Goal: Task Accomplishment & Management: Manage account settings

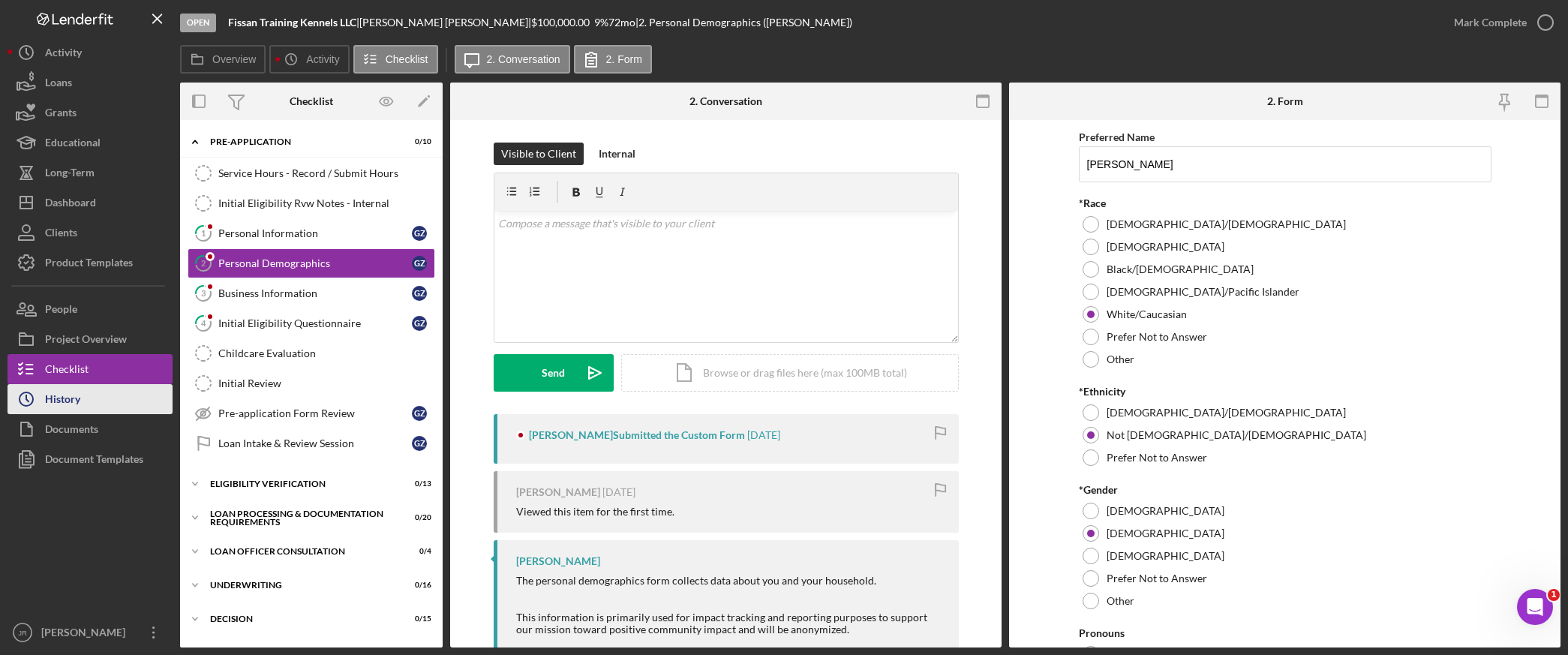
scroll to position [1442, 0]
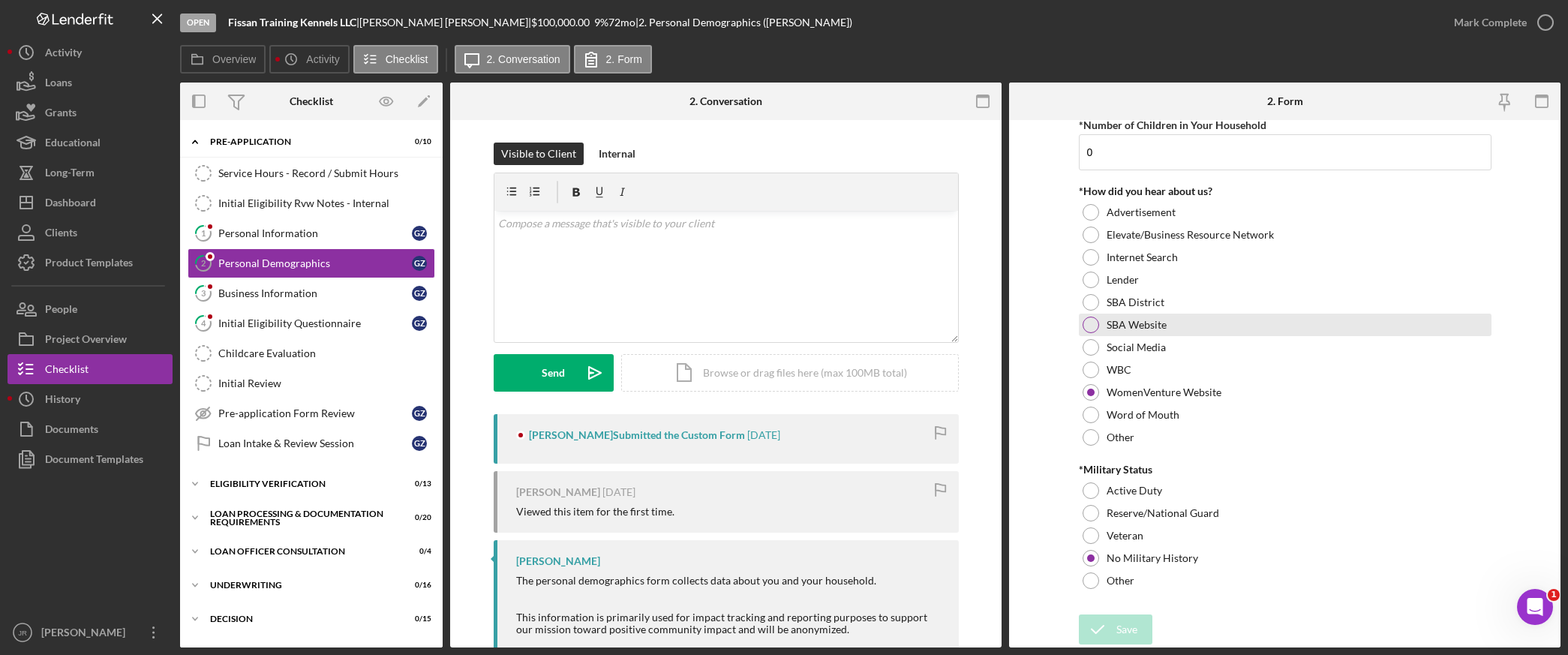
click at [1478, 328] on div "SBA Website" at bounding box center [1285, 324] width 412 height 22
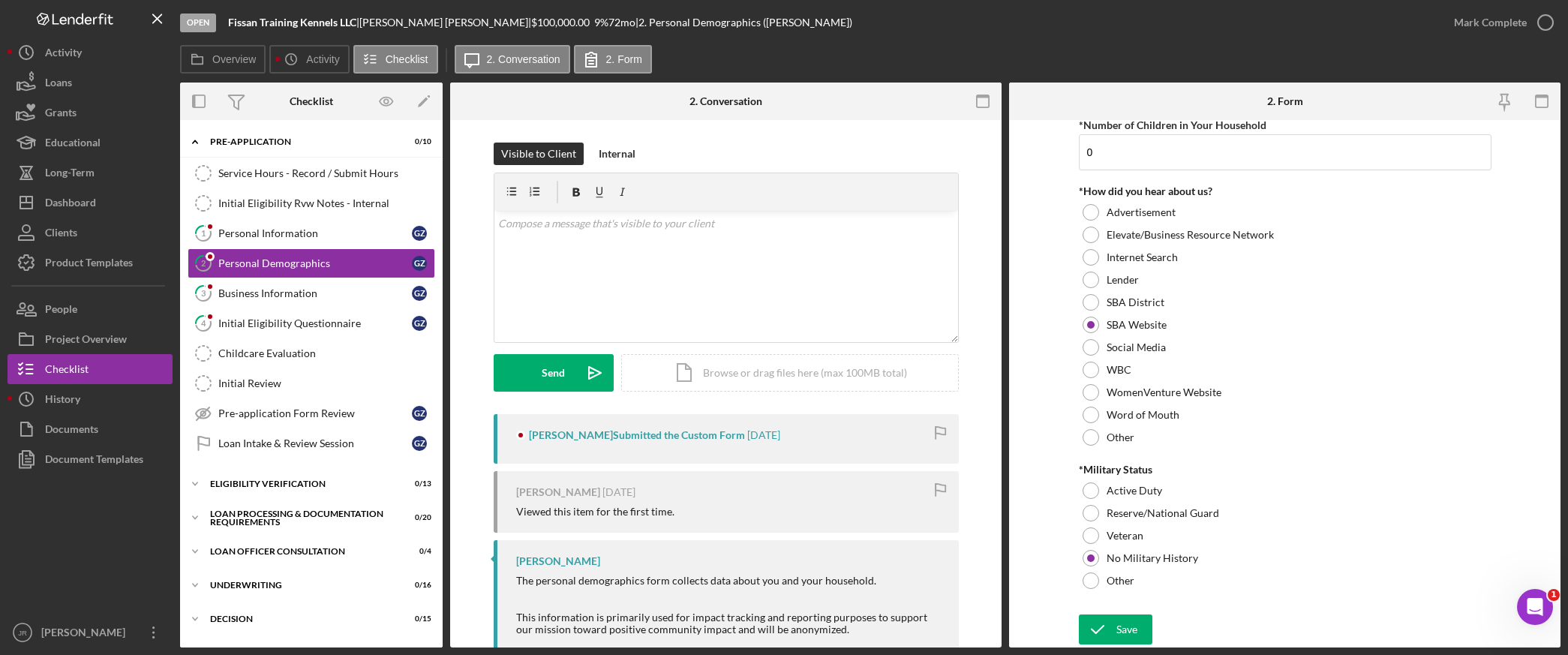
click at [1514, 286] on form "Preferred Name [PERSON_NAME] *Race [DEMOGRAPHIC_DATA]/[DEMOGRAPHIC_DATA] [DEMOG…" at bounding box center [1285, 383] width 551 height 527
click at [76, 60] on div "Activity" at bounding box center [63, 54] width 37 height 34
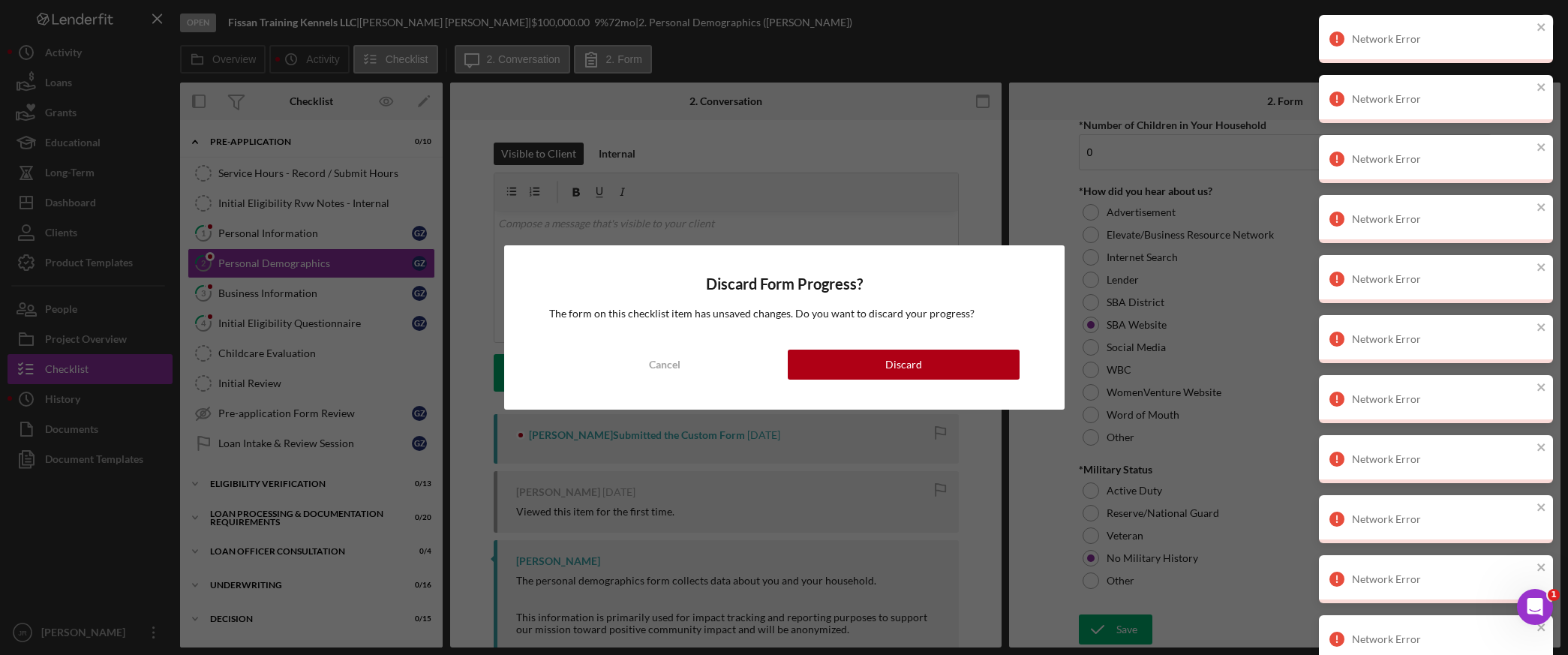
drag, startPoint x: 679, startPoint y: 379, endPoint x: 676, endPoint y: 369, distance: 10.4
click at [677, 378] on div "Cancel" at bounding box center [665, 365] width 31 height 30
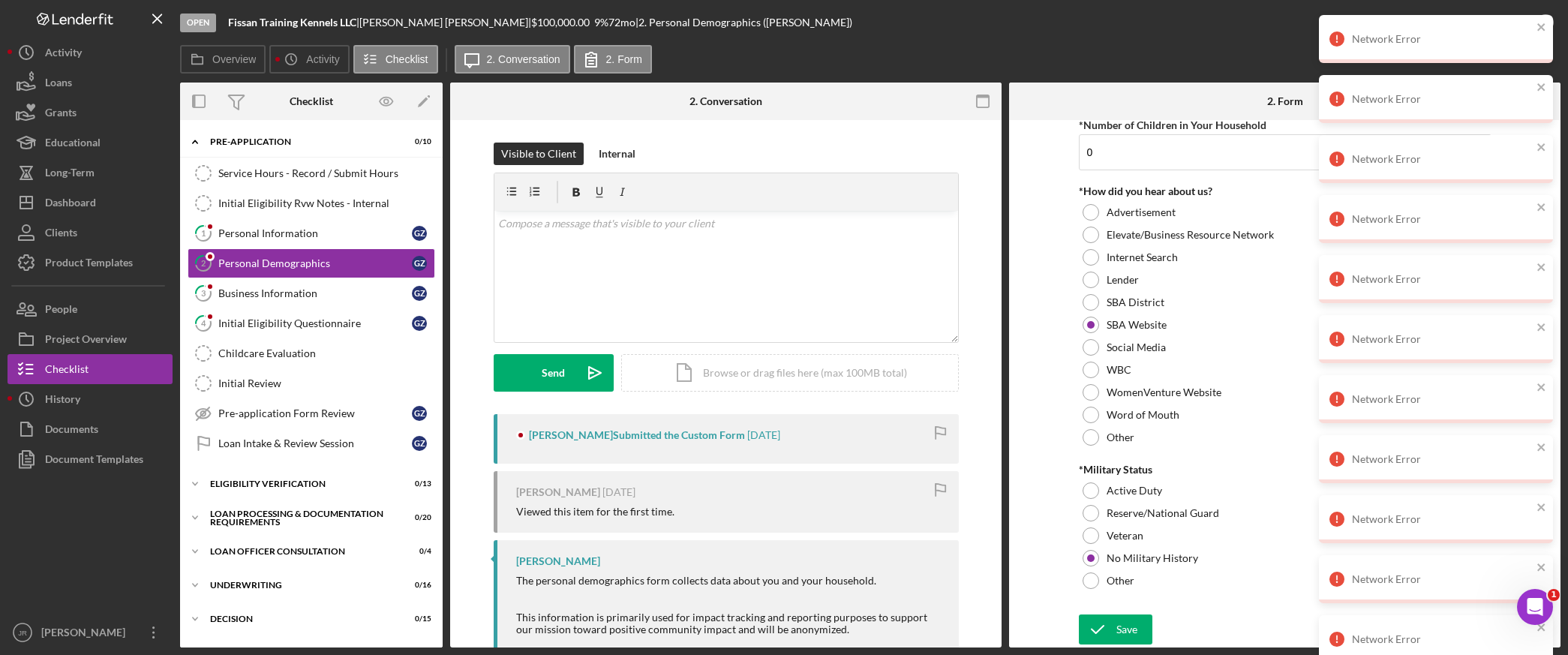
click at [1174, 48] on div "Overview Icon/History Activity Checklist Icon/Message 2. Conversation 2. Form" at bounding box center [870, 60] width 1380 height 30
click at [919, 12] on div "Open Fissan Training Kennels LLC | [PERSON_NAME] | $100,000.00 9 % 72 mo | 2. P…" at bounding box center [810, 22] width 1259 height 45
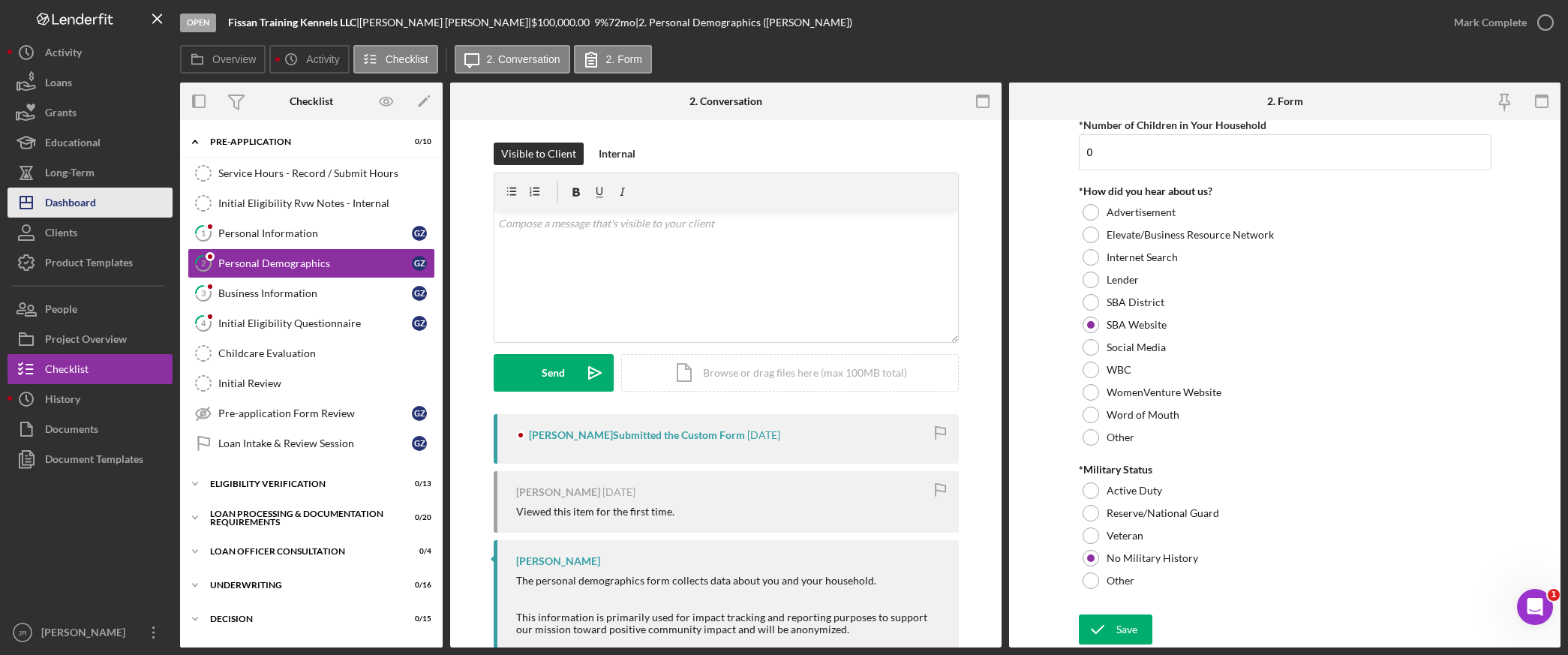
click at [78, 202] on div "Dashboard" at bounding box center [71, 204] width 51 height 34
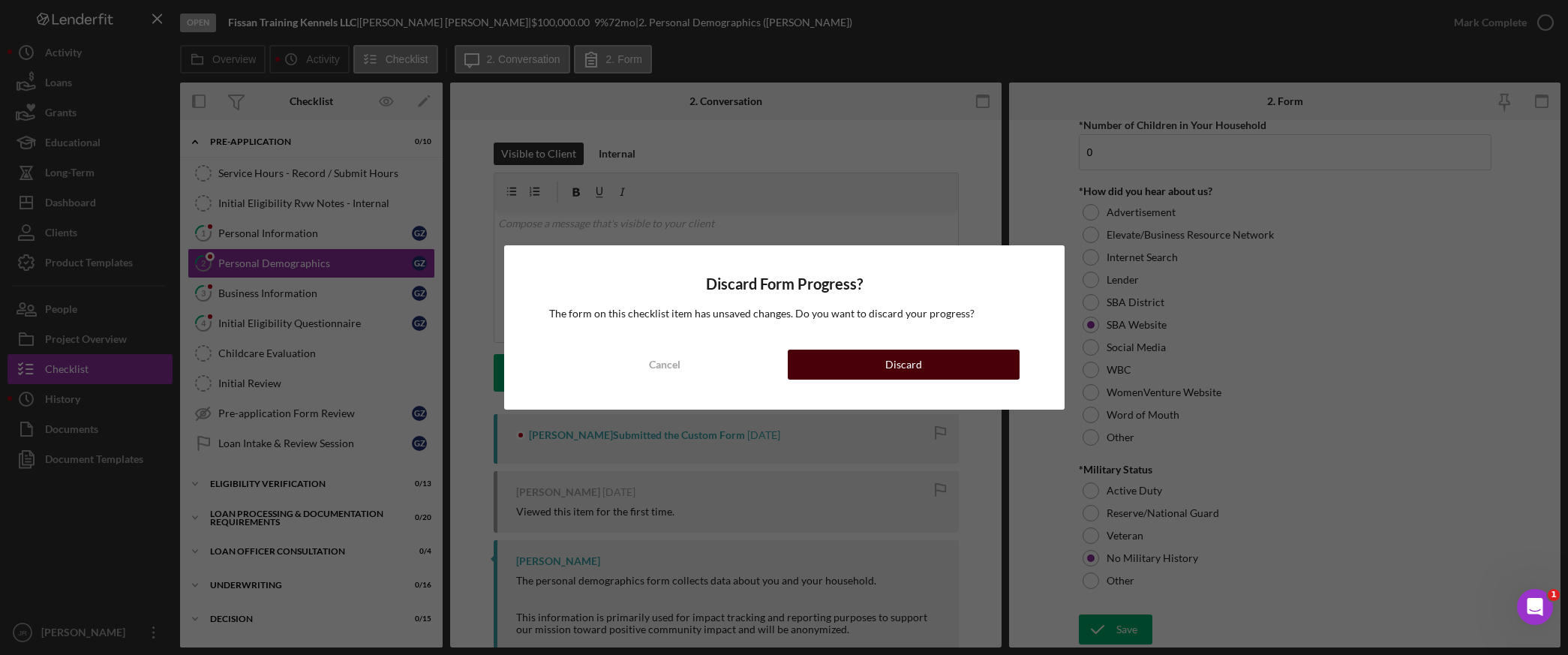
click at [905, 364] on div "Discard" at bounding box center [904, 365] width 37 height 30
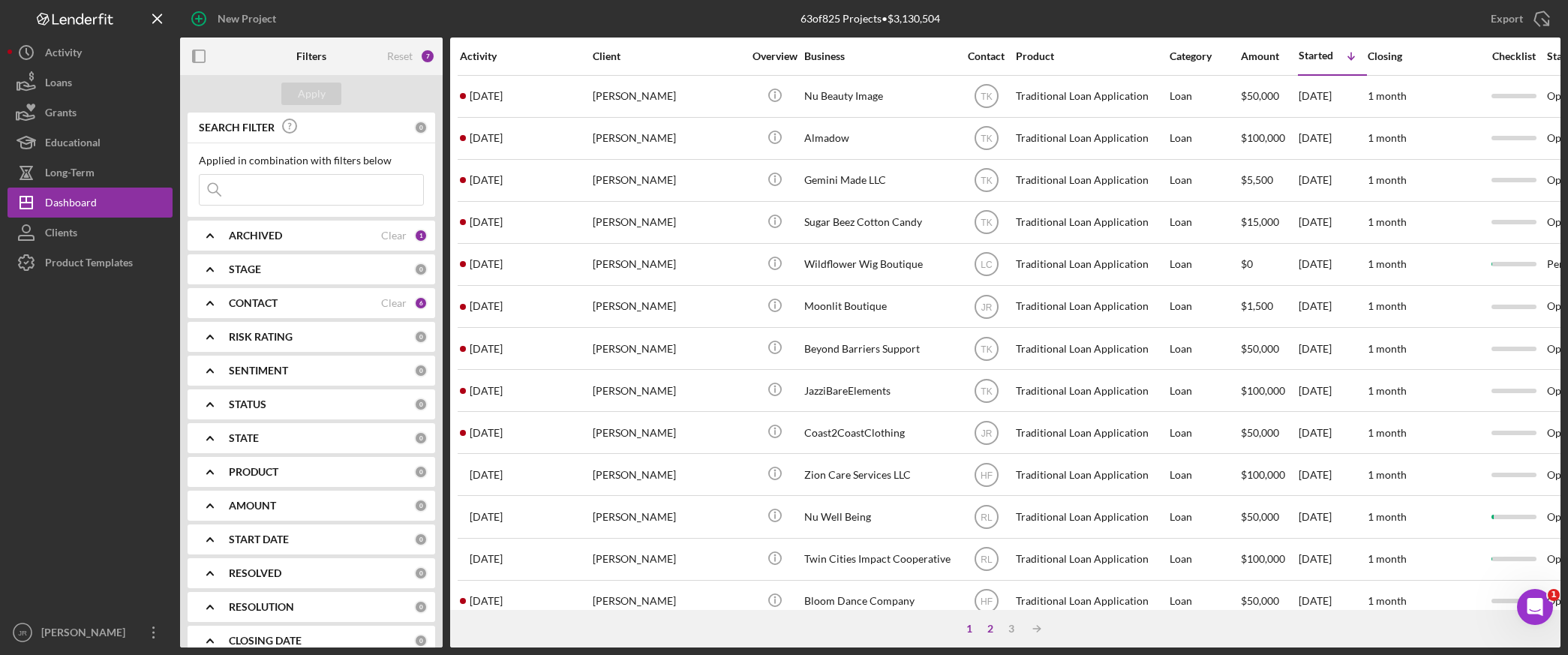
click at [992, 625] on div "2" at bounding box center [991, 629] width 21 height 12
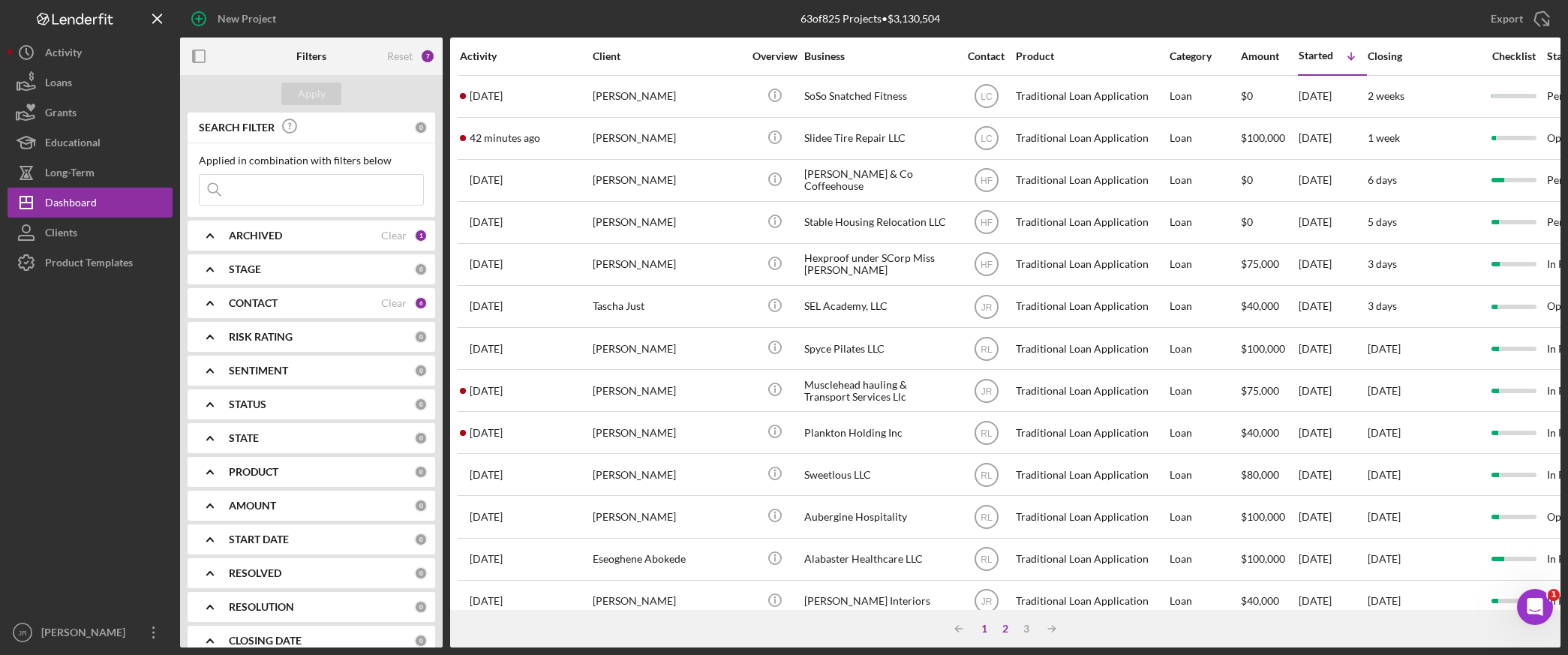
click at [989, 630] on div "1" at bounding box center [984, 629] width 21 height 12
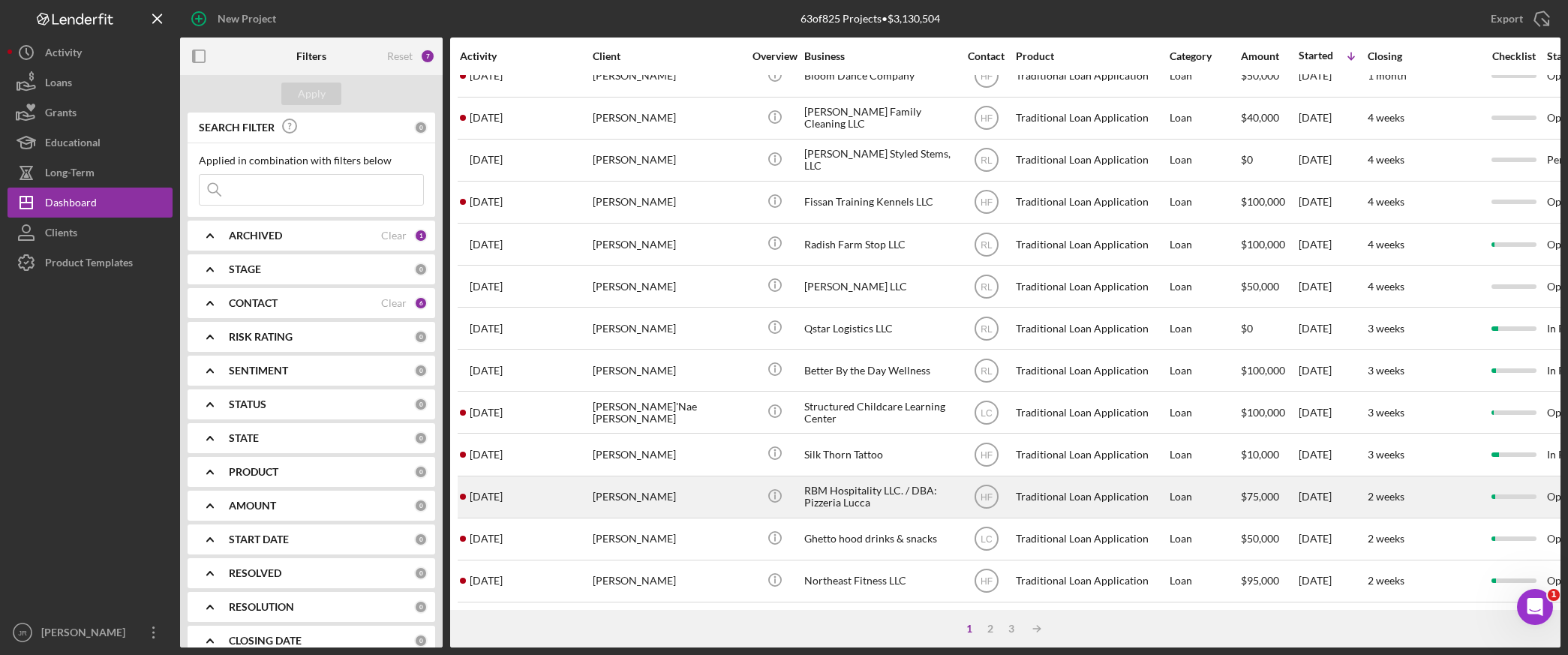
scroll to position [553, 0]
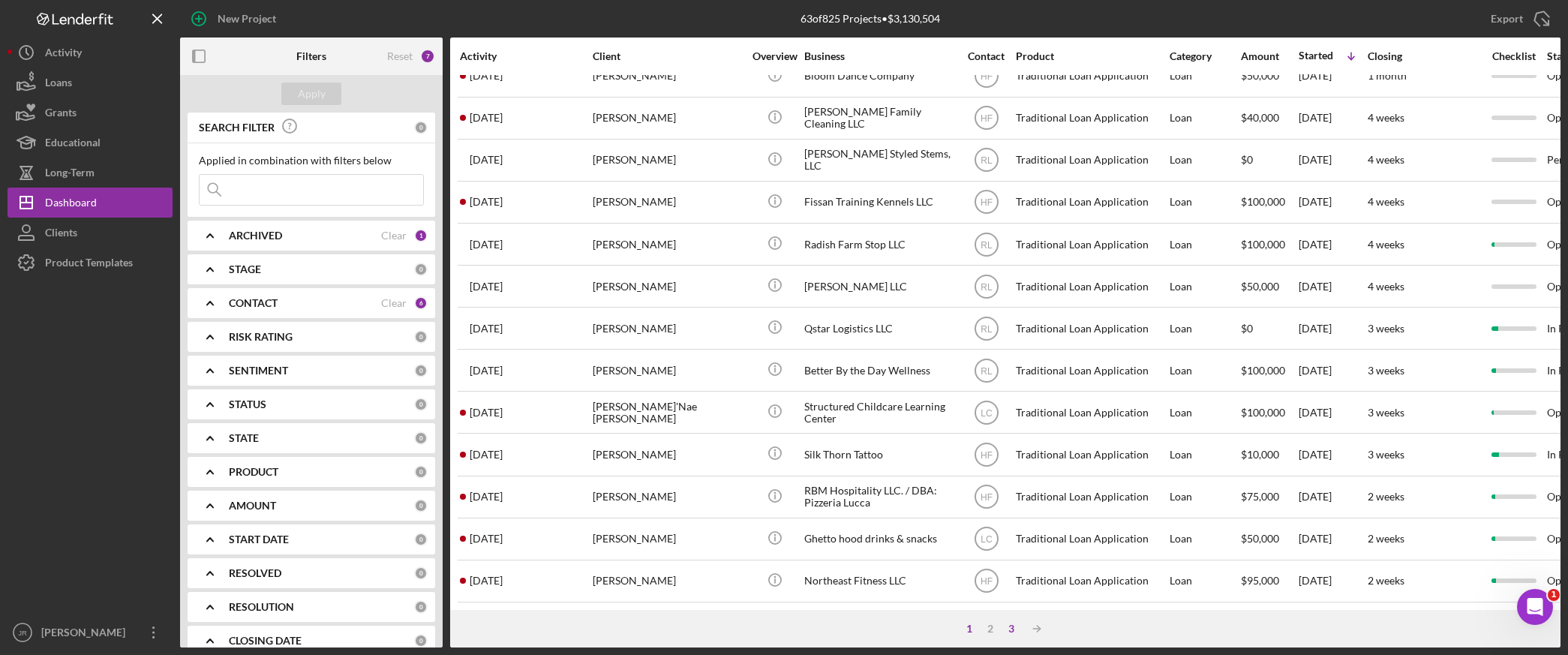
click at [1008, 633] on div "3" at bounding box center [1012, 629] width 21 height 12
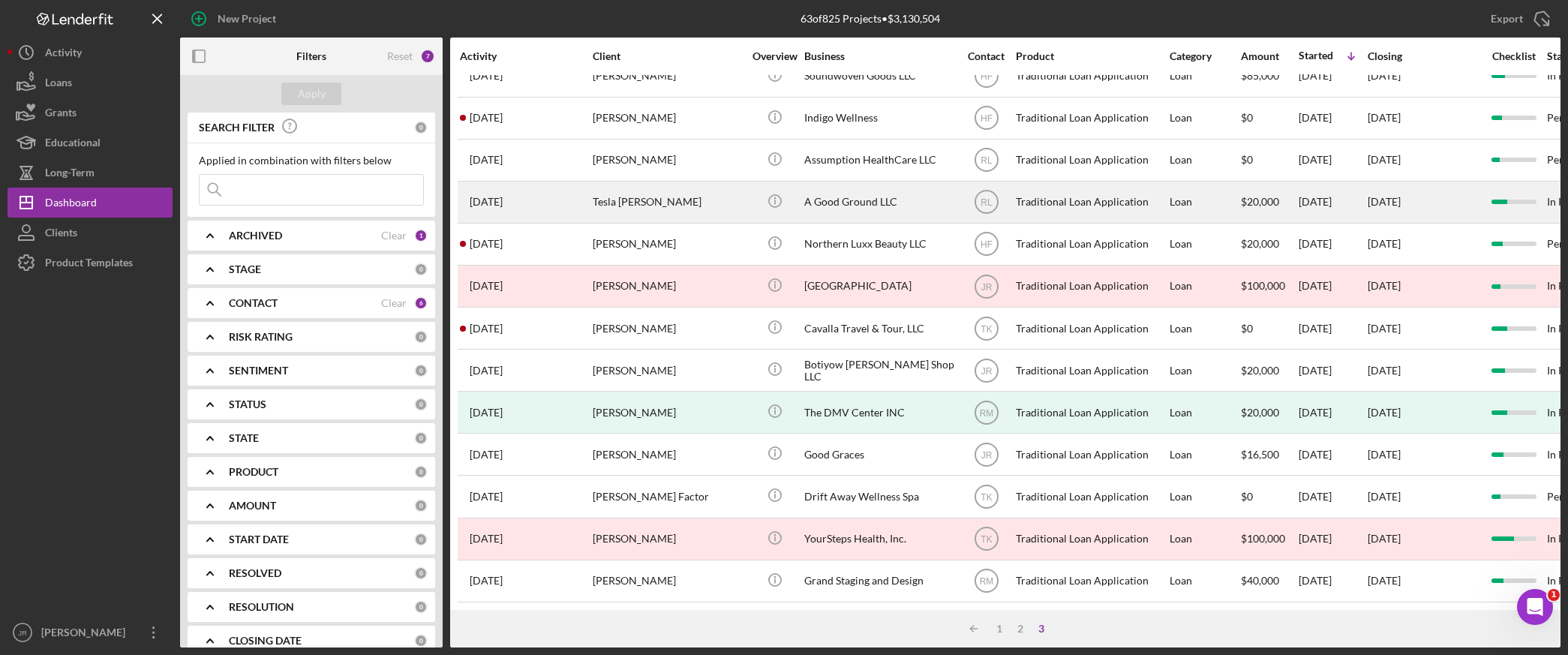
scroll to position [40, 0]
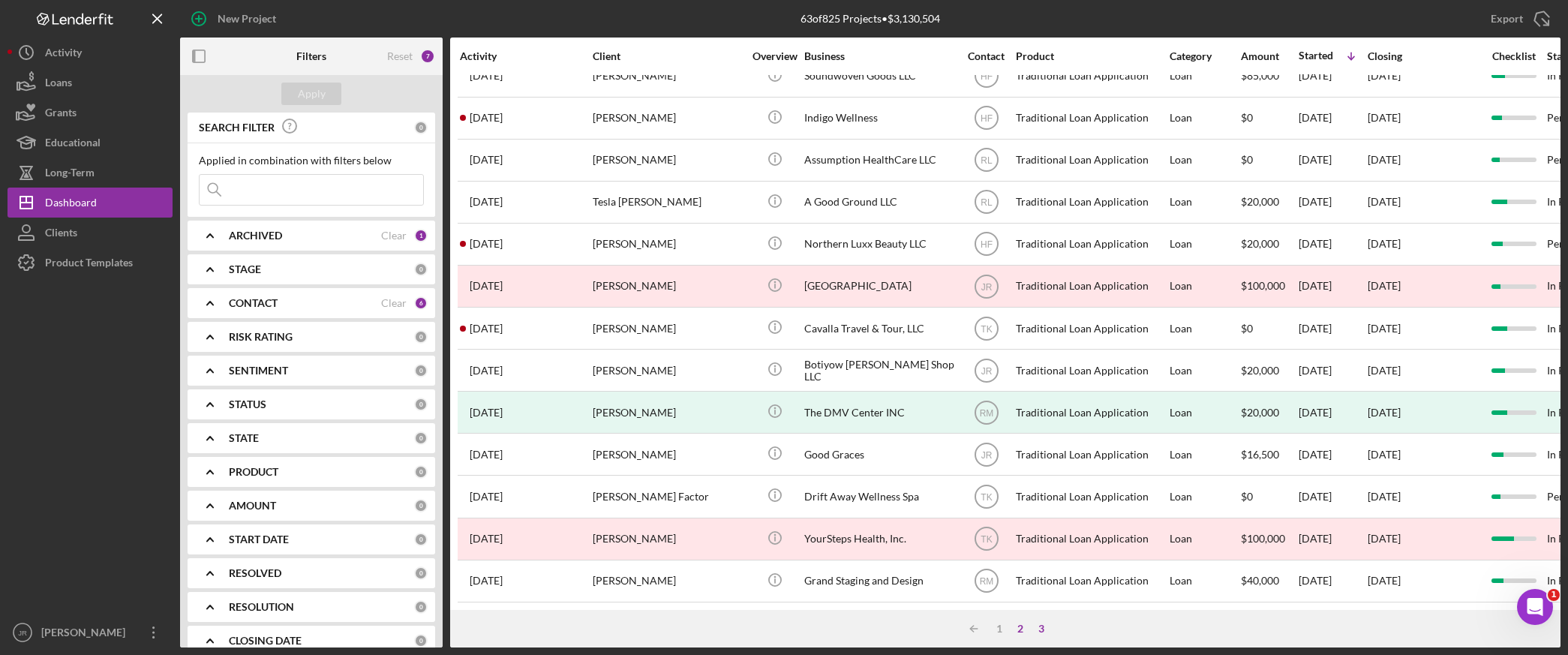
click at [1024, 631] on div "2" at bounding box center [1021, 629] width 21 height 12
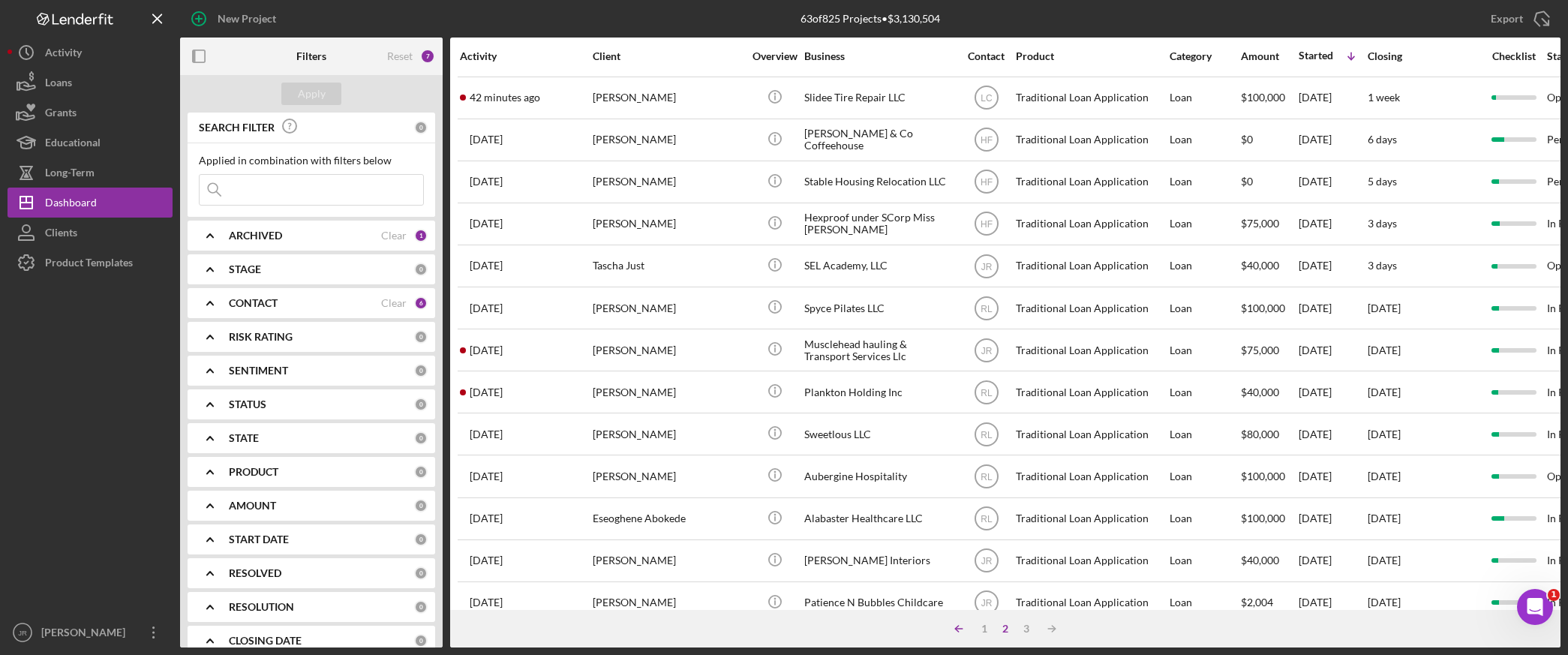
click at [961, 634] on icon "Icon/Table Sort Arrow" at bounding box center [959, 629] width 30 height 30
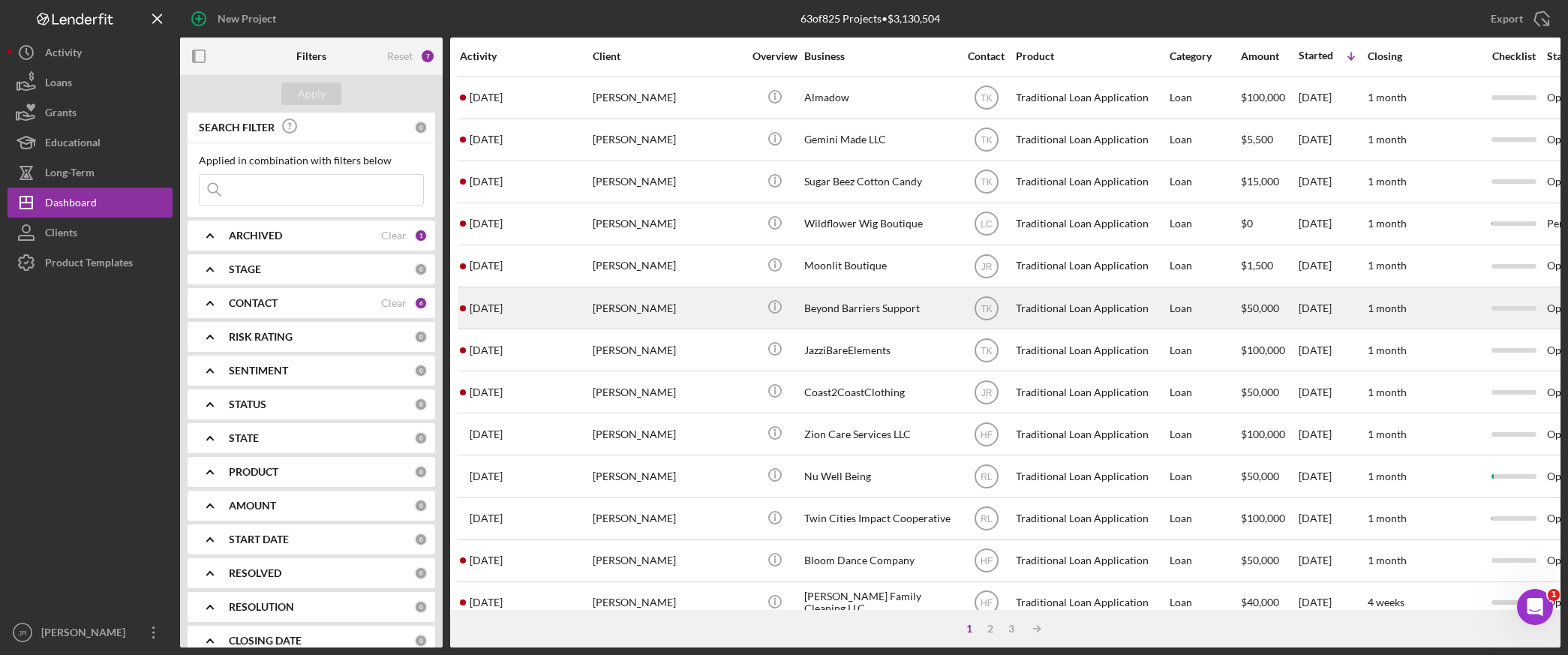
scroll to position [0, 0]
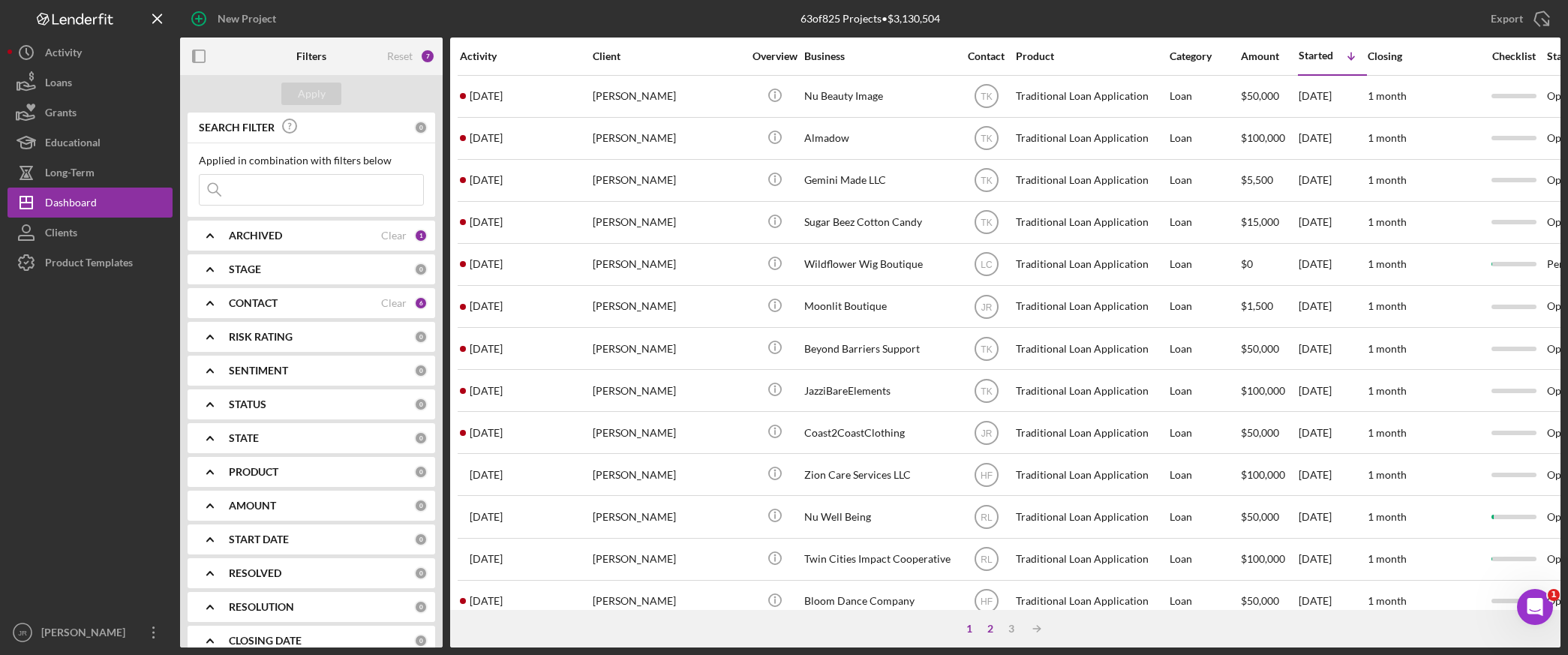
click at [991, 627] on div "2" at bounding box center [991, 629] width 21 height 12
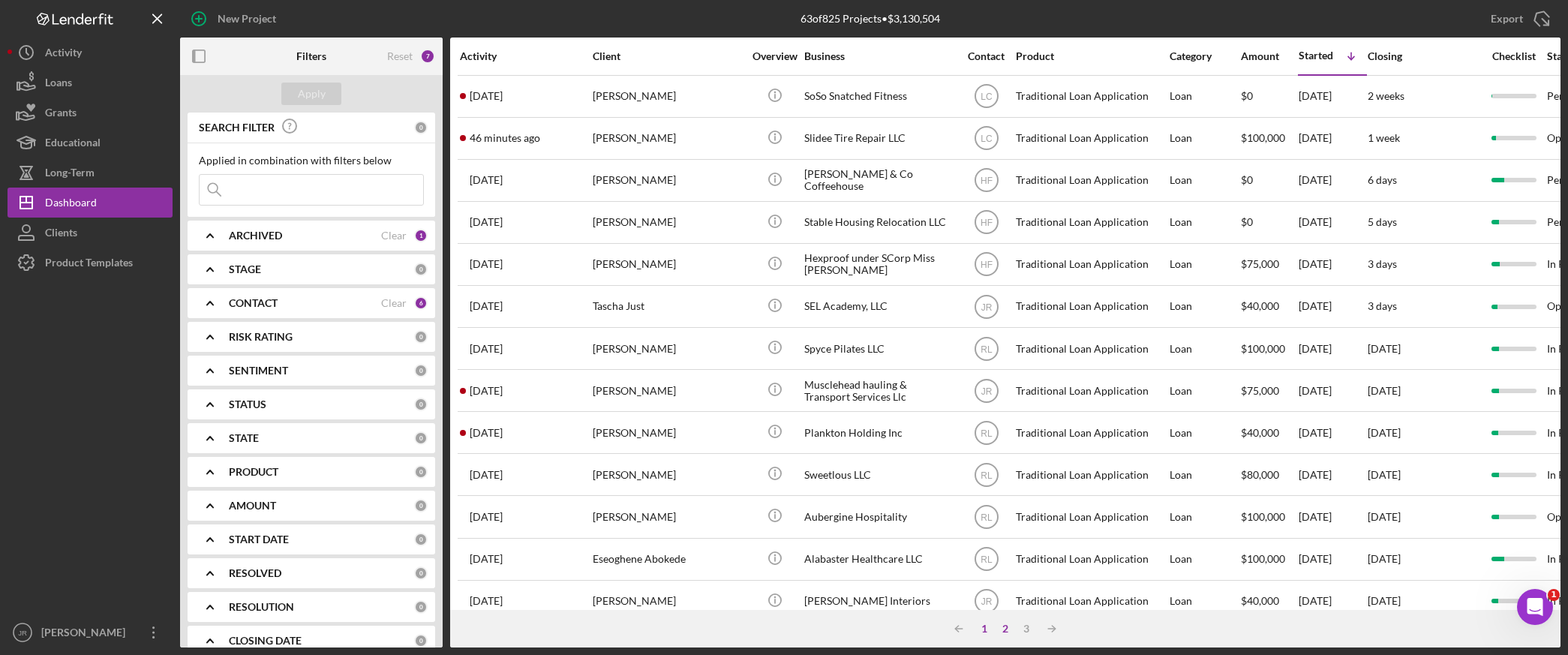
click at [987, 627] on div "1" at bounding box center [984, 629] width 21 height 12
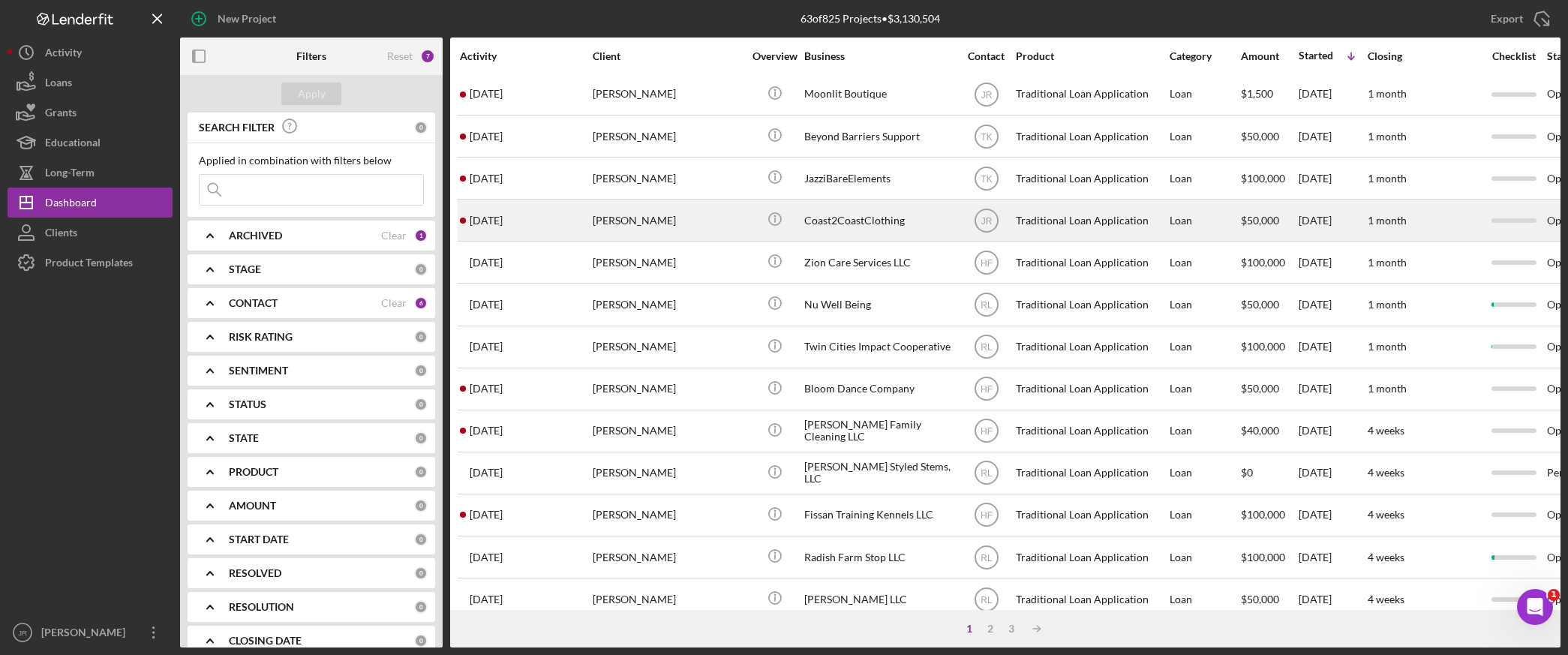
scroll to position [250, 0]
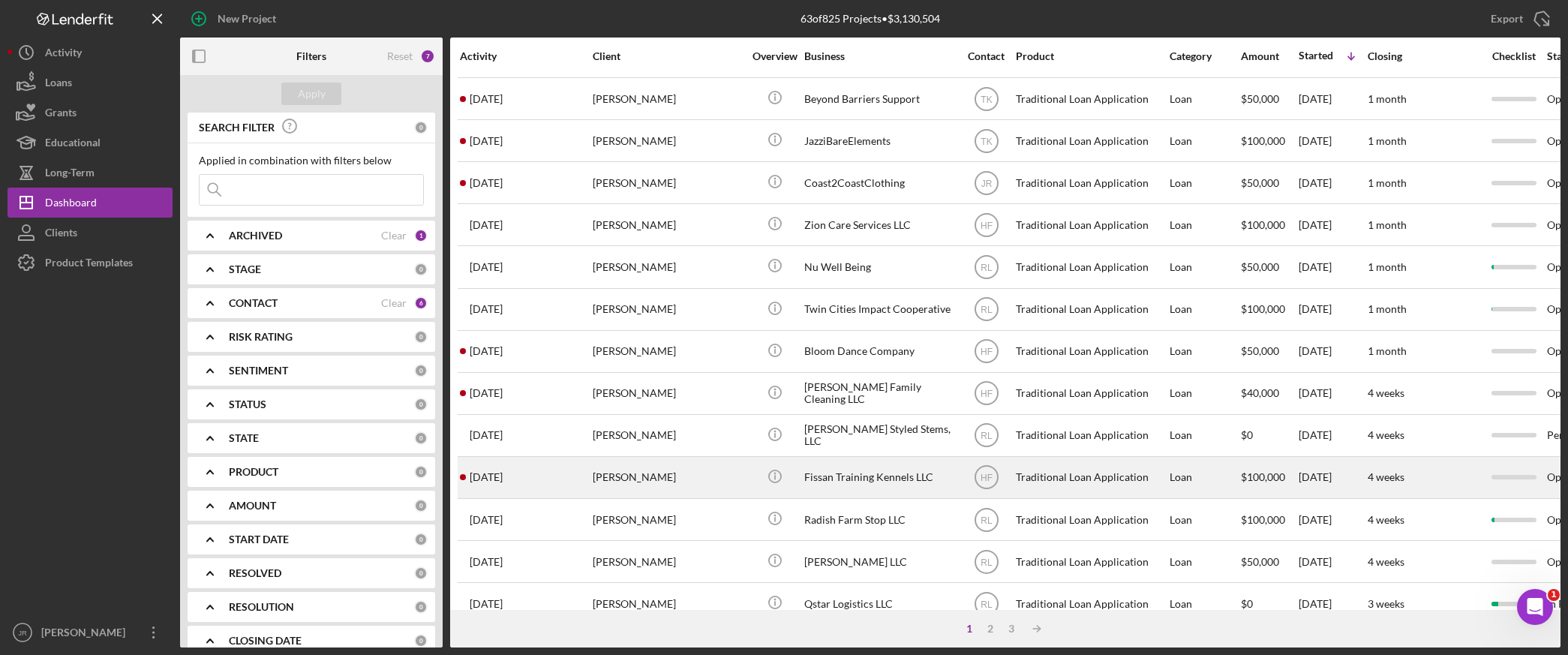
click at [845, 491] on div "Fissan Training Kennels LLC" at bounding box center [879, 477] width 150 height 39
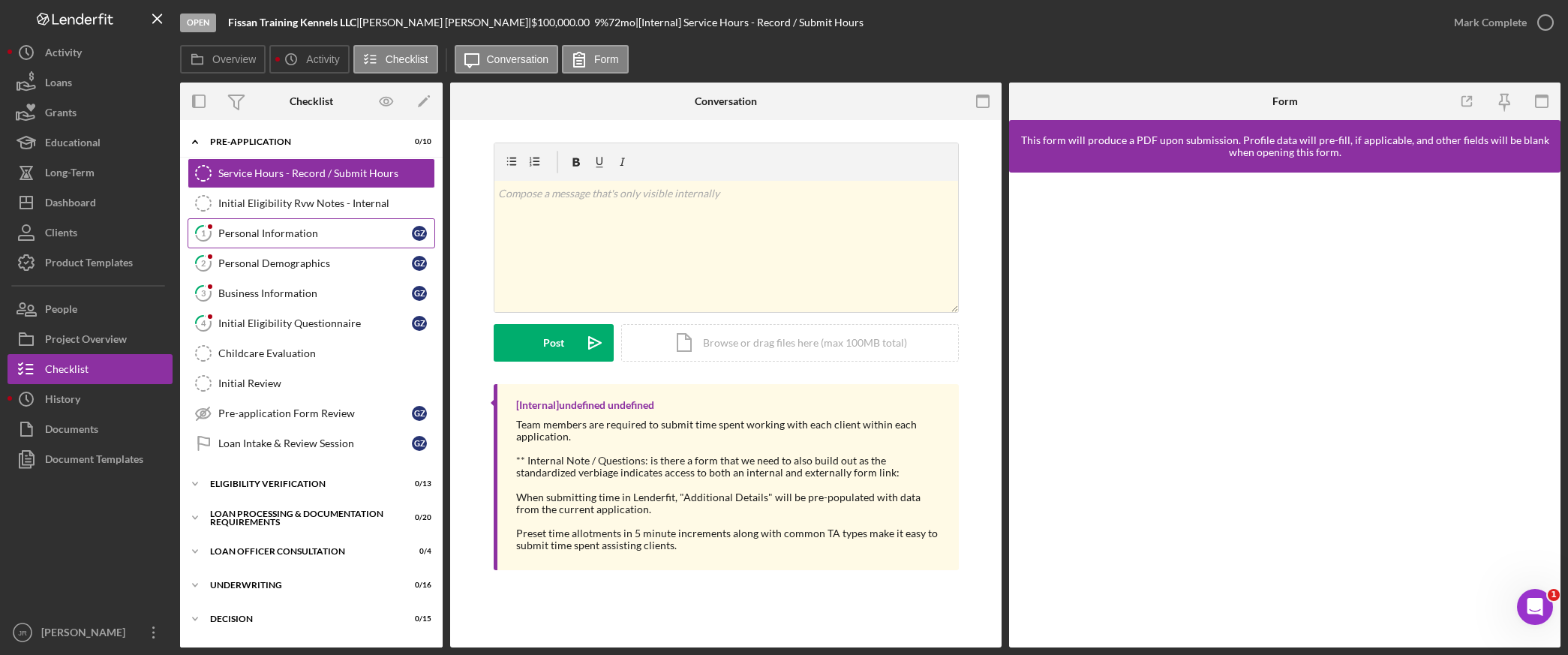
click at [290, 242] on link "1 Personal Information G Z" at bounding box center [311, 233] width 248 height 30
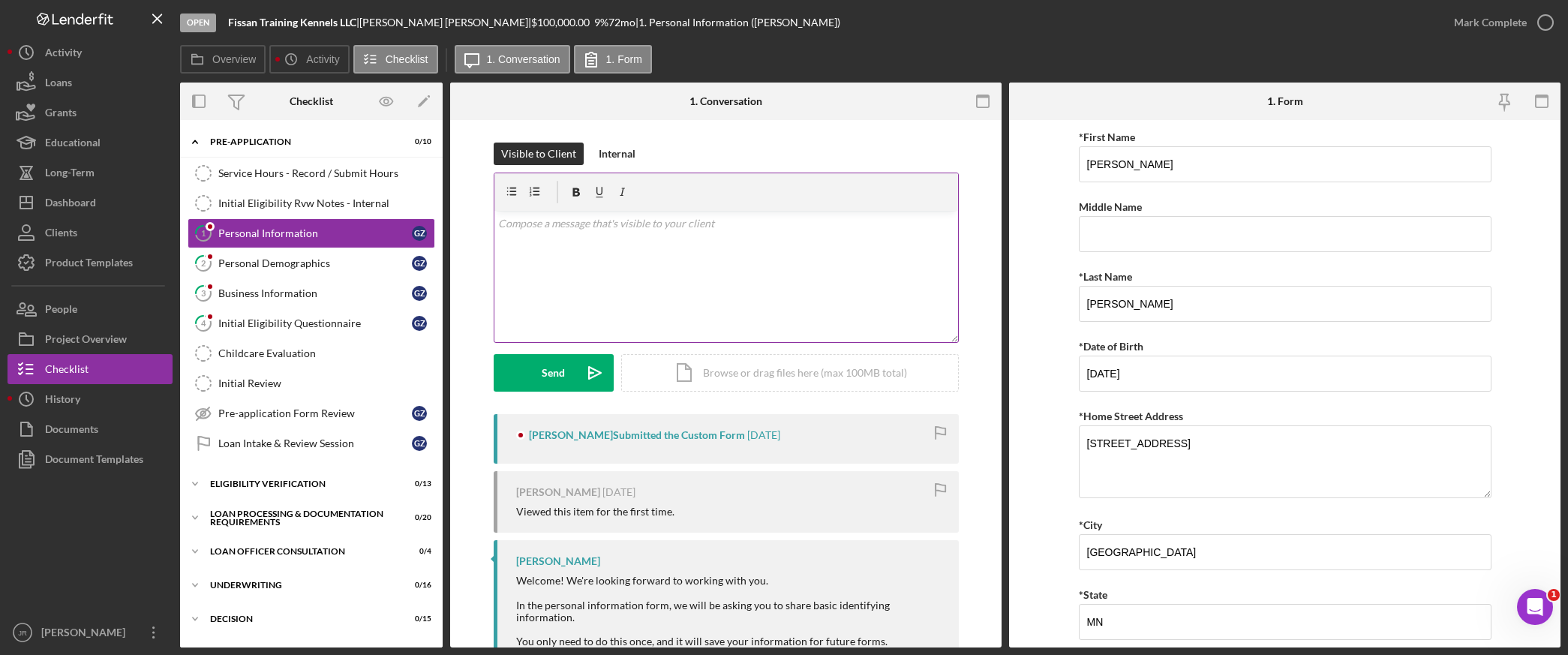
click at [845, 243] on div "v Color teal Color pink Remove color Add row above Add row below Add column bef…" at bounding box center [726, 276] width 463 height 132
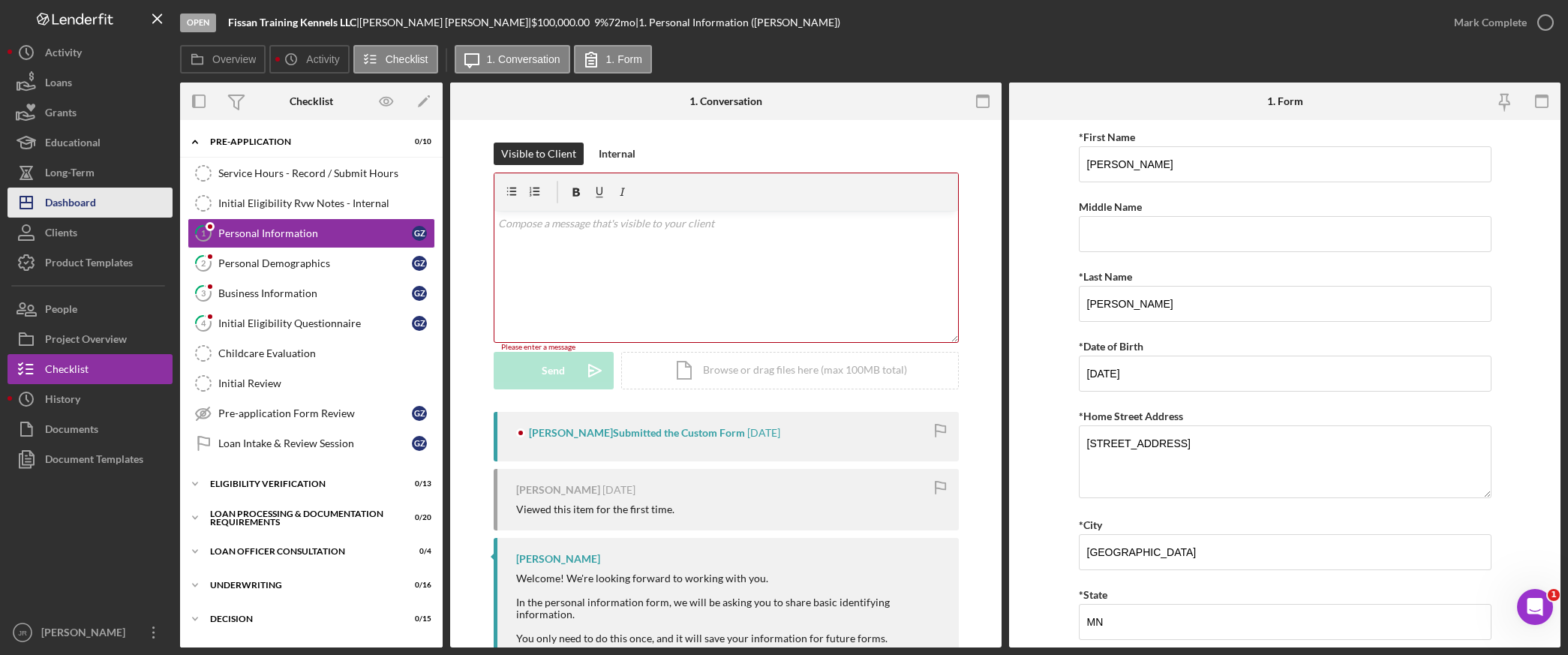
click at [96, 193] on button "Icon/Dashboard Dashboard" at bounding box center [90, 202] width 165 height 30
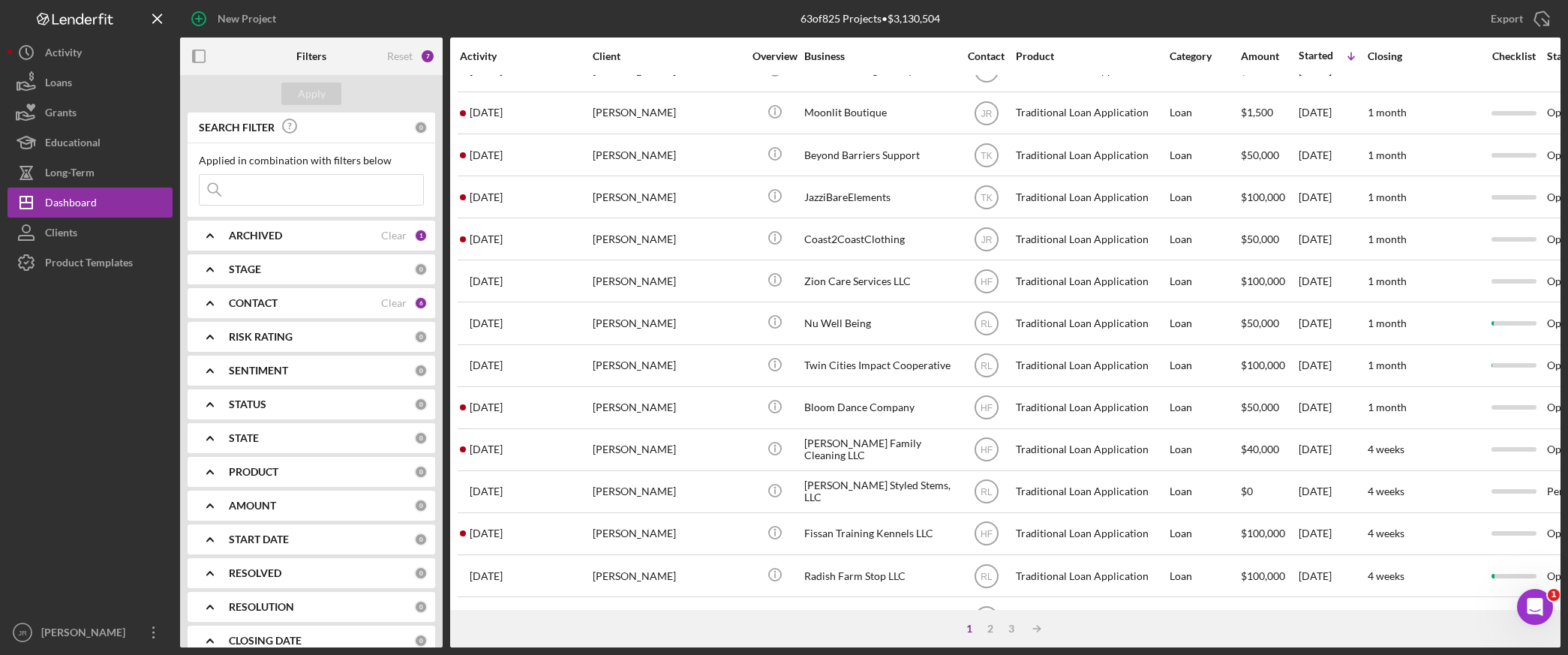
scroll to position [499, 0]
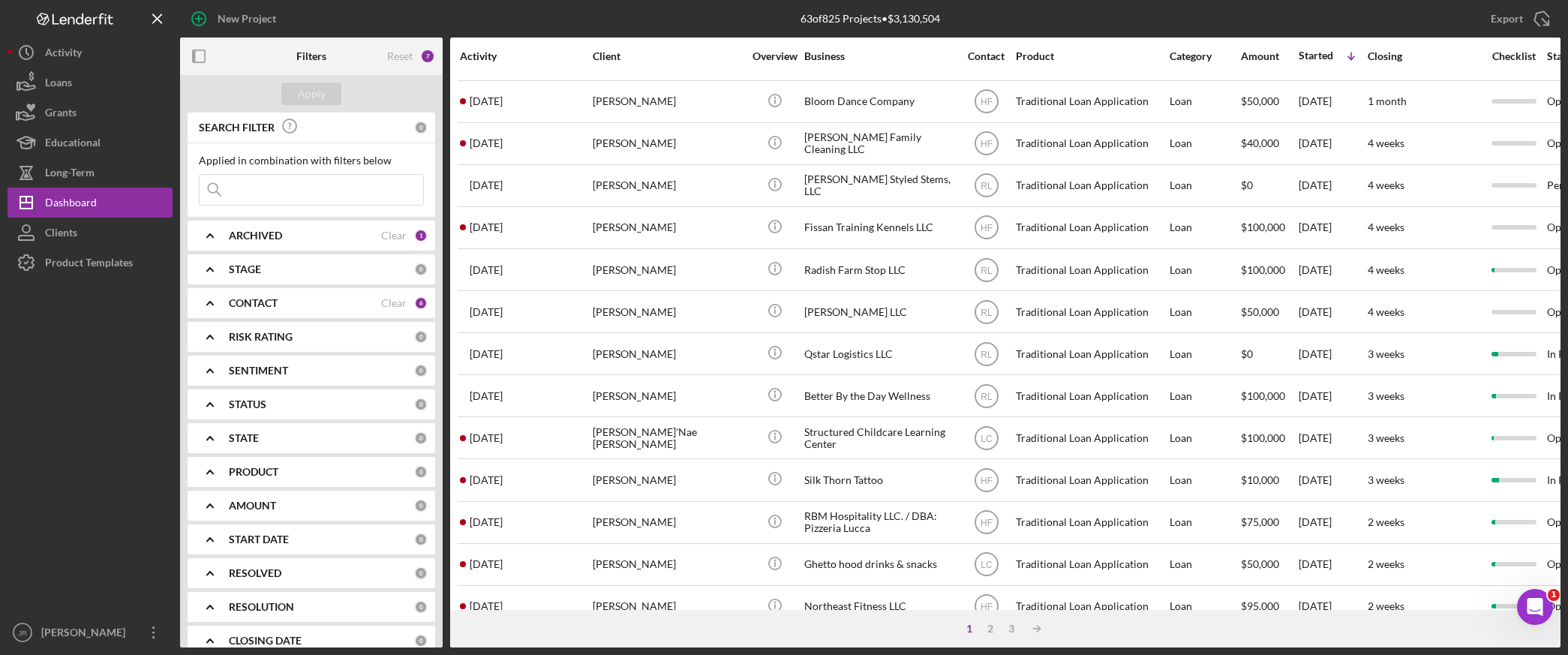
click at [1292, 620] on div "1 2 3 Icon/Table Sort Arrow" at bounding box center [1005, 629] width 1110 height 38
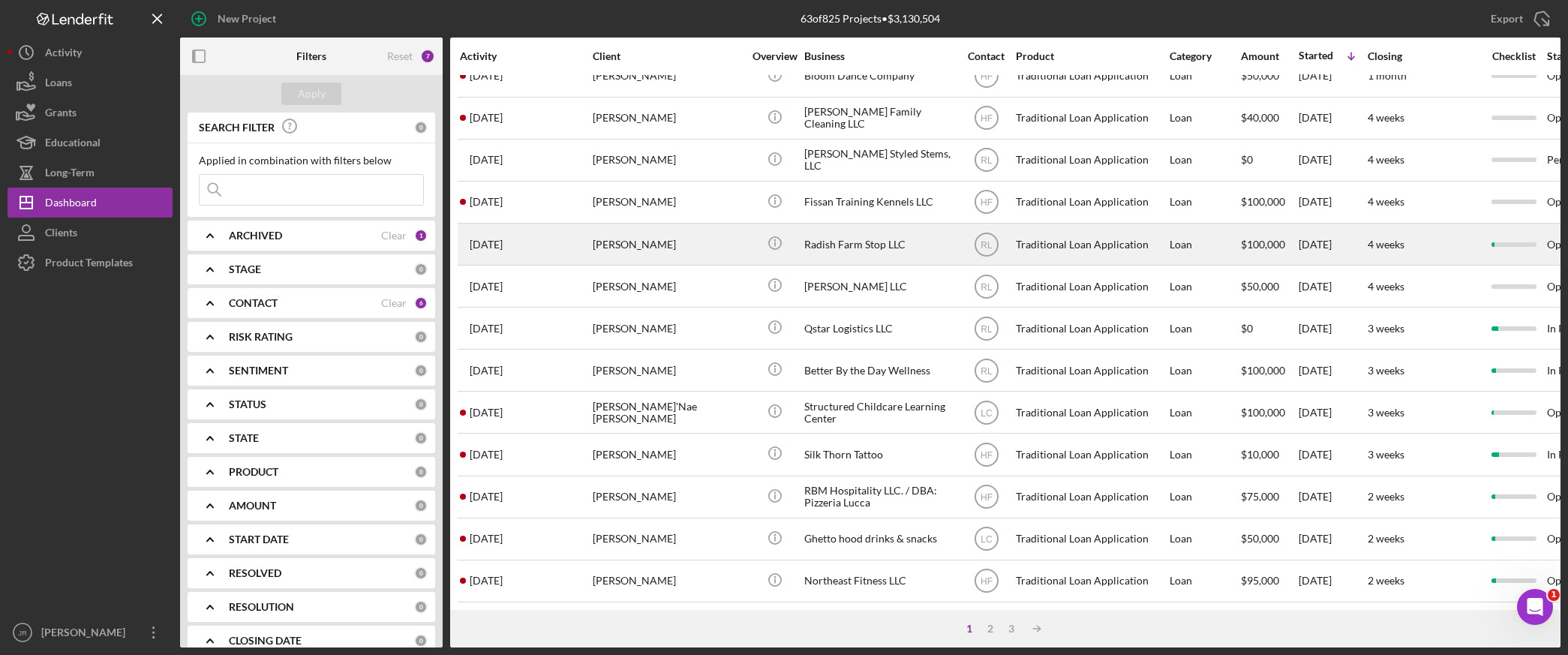
scroll to position [553, 0]
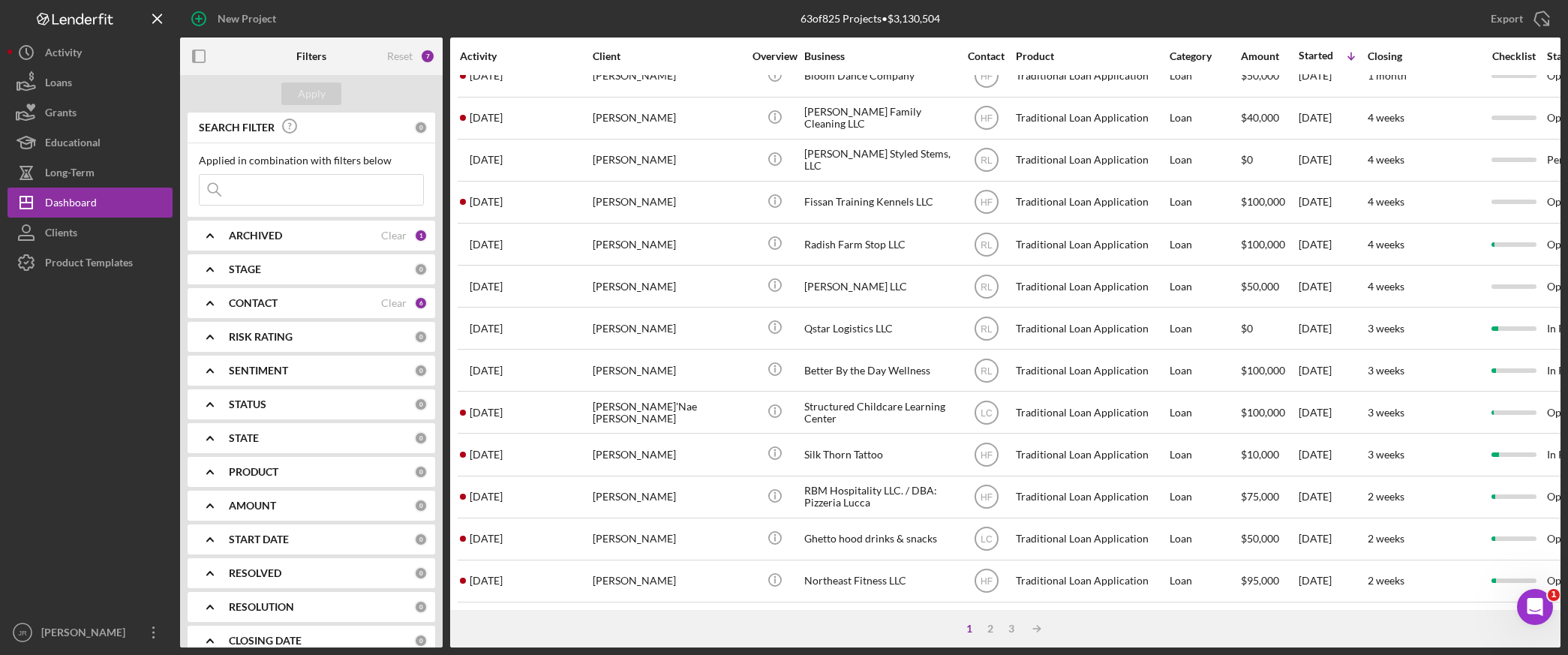
click at [276, 306] on b "CONTACT" at bounding box center [253, 303] width 49 height 12
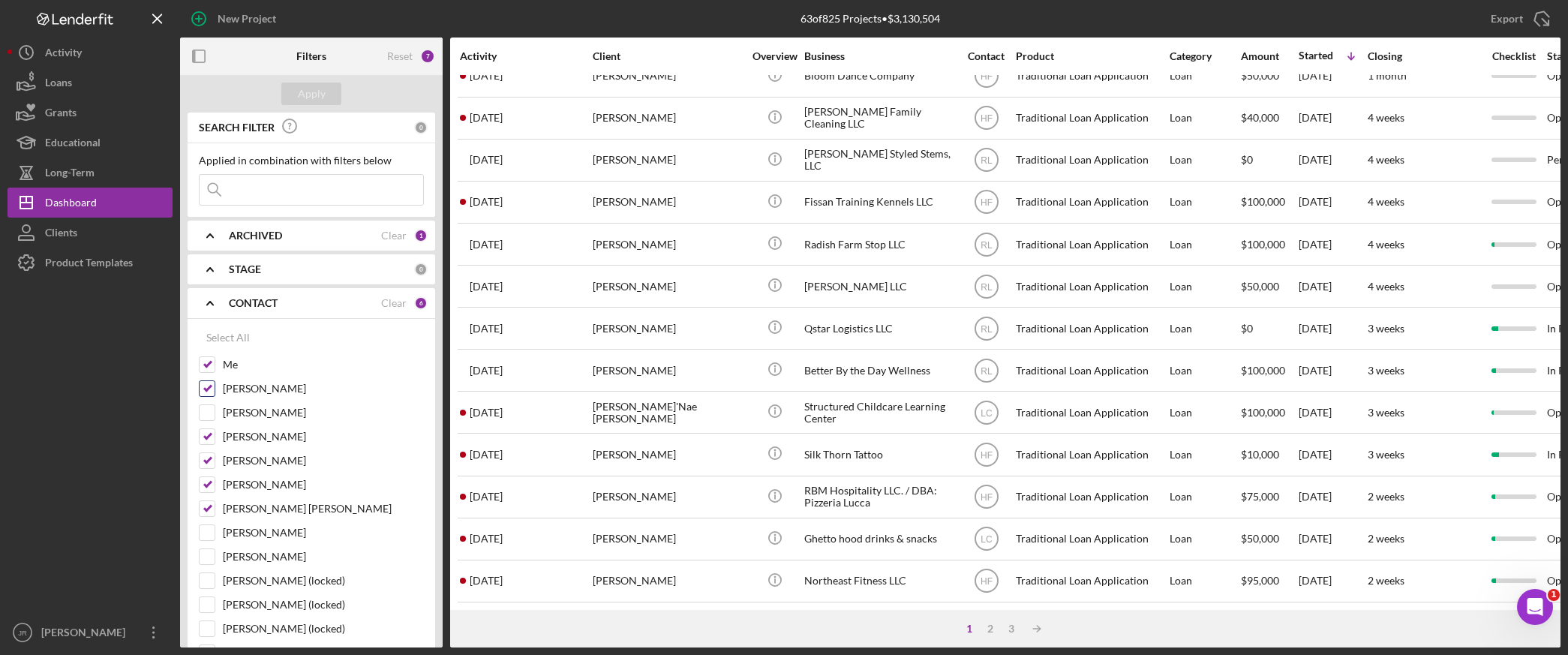
click at [207, 397] on div "[PERSON_NAME]" at bounding box center [312, 392] width 226 height 24
click at [204, 394] on input "[PERSON_NAME]" at bounding box center [207, 388] width 15 height 15
checkbox input "false"
click at [200, 439] on input "[PERSON_NAME]" at bounding box center [207, 436] width 15 height 15
checkbox input "false"
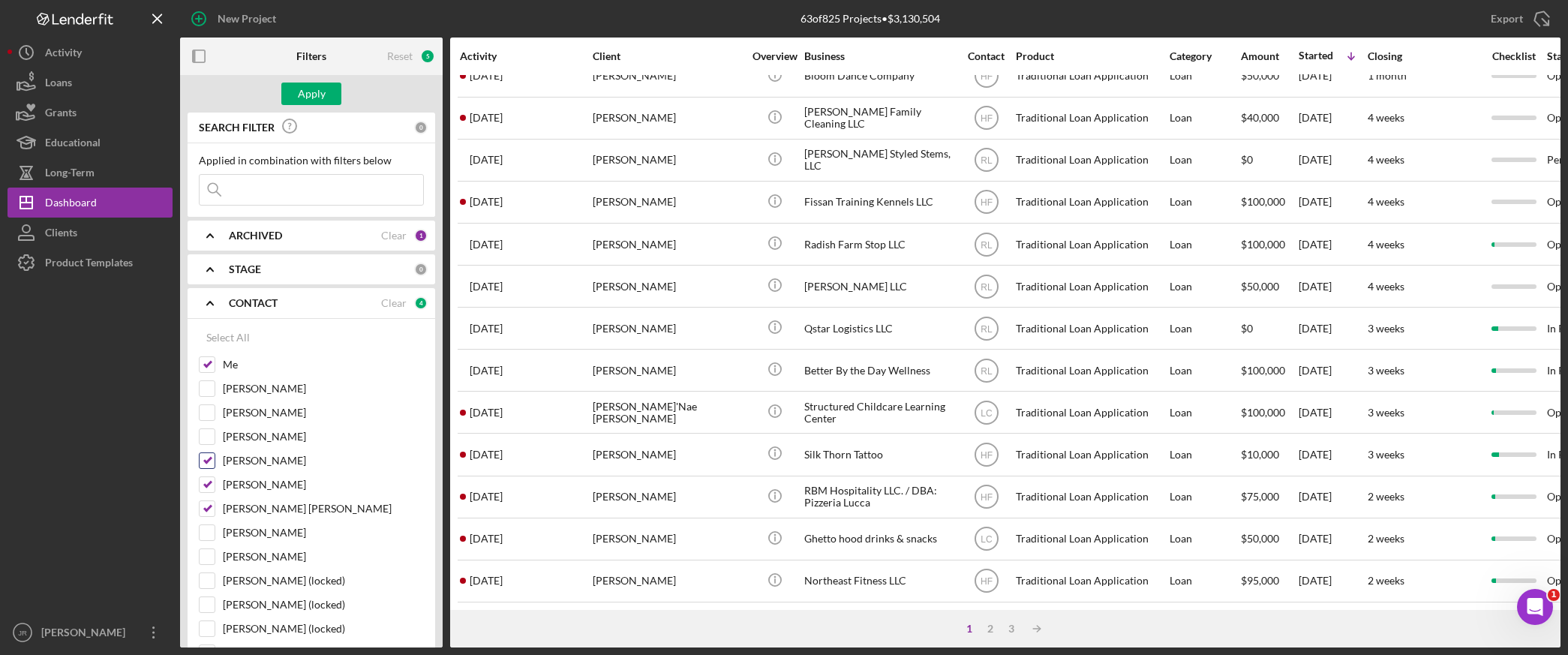
click at [210, 472] on div "[PERSON_NAME]" at bounding box center [312, 464] width 226 height 24
click at [207, 483] on input "[PERSON_NAME]" at bounding box center [207, 485] width 15 height 15
checkbox input "false"
click at [208, 471] on div "[PERSON_NAME]" at bounding box center [312, 464] width 226 height 24
click at [203, 508] on input "[PERSON_NAME] [PERSON_NAME]" at bounding box center [207, 509] width 15 height 15
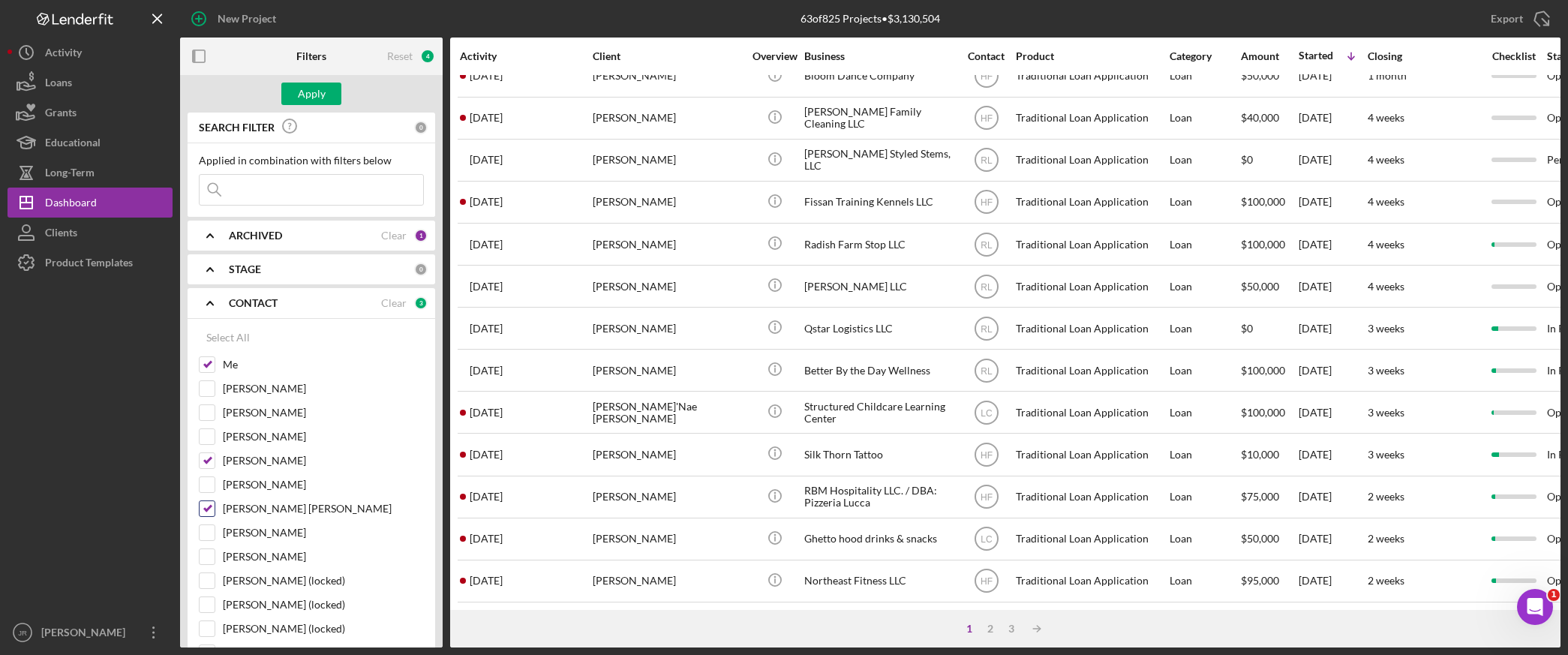
checkbox input "false"
click at [323, 100] on div "Apply" at bounding box center [312, 93] width 28 height 22
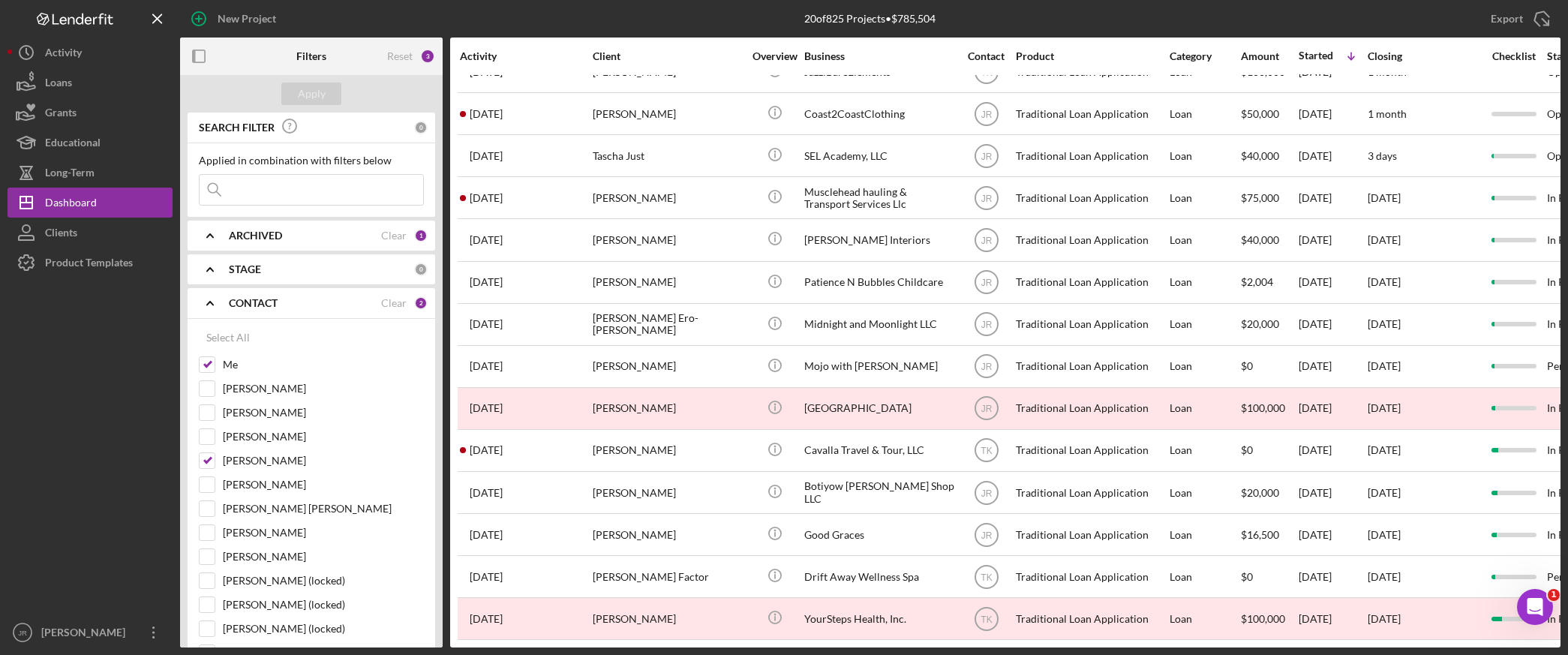
scroll to position [302, 0]
click at [204, 462] on input "[PERSON_NAME]" at bounding box center [207, 461] width 15 height 15
checkbox input "false"
click at [297, 100] on button "Apply" at bounding box center [311, 93] width 60 height 22
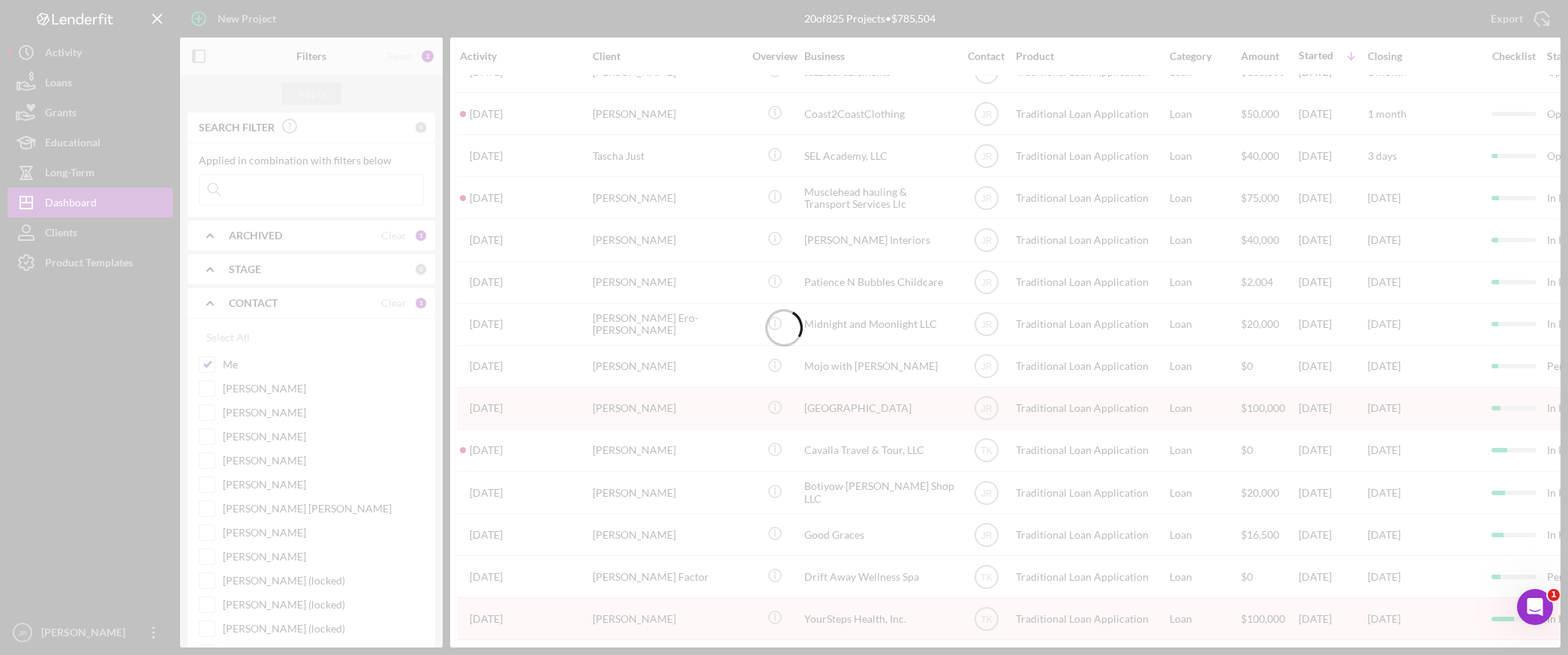
scroll to position [0, 0]
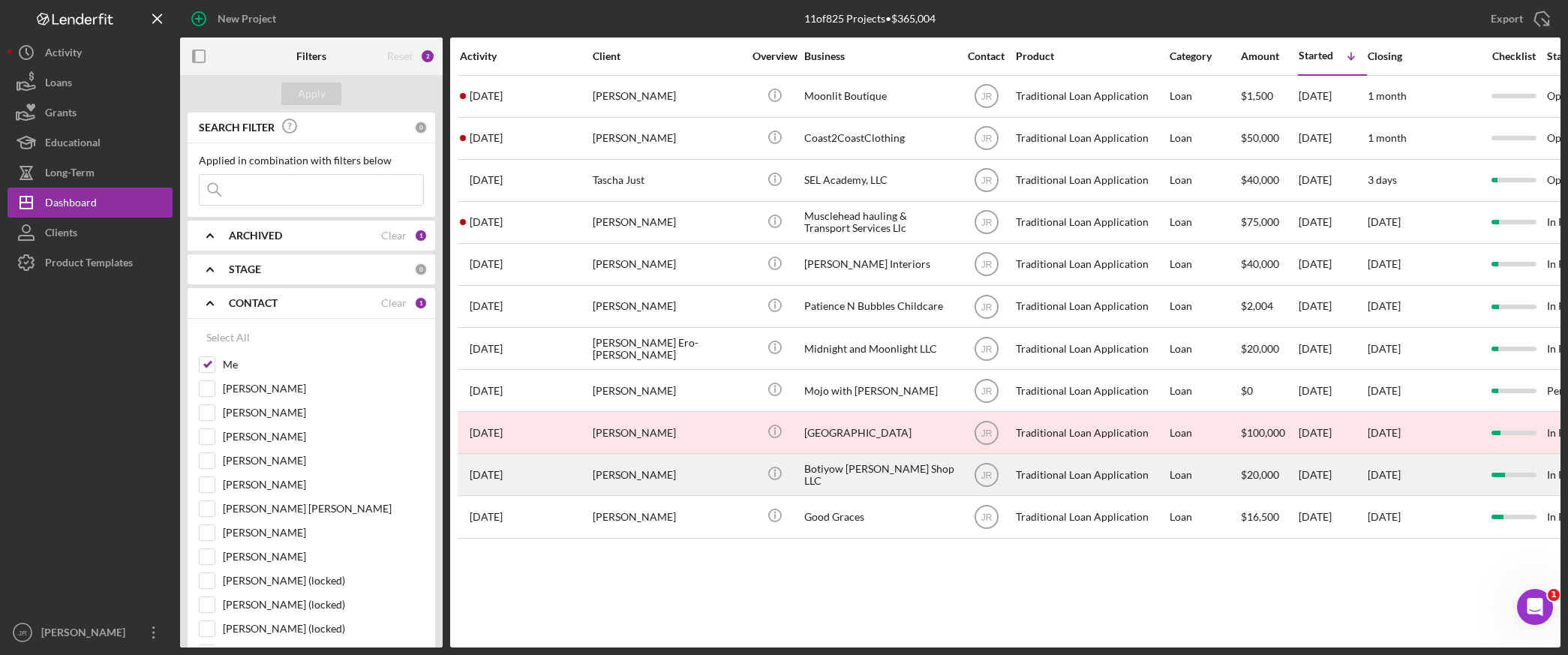
click at [836, 477] on div "Botiyow [PERSON_NAME] Shop LLC" at bounding box center [879, 474] width 150 height 39
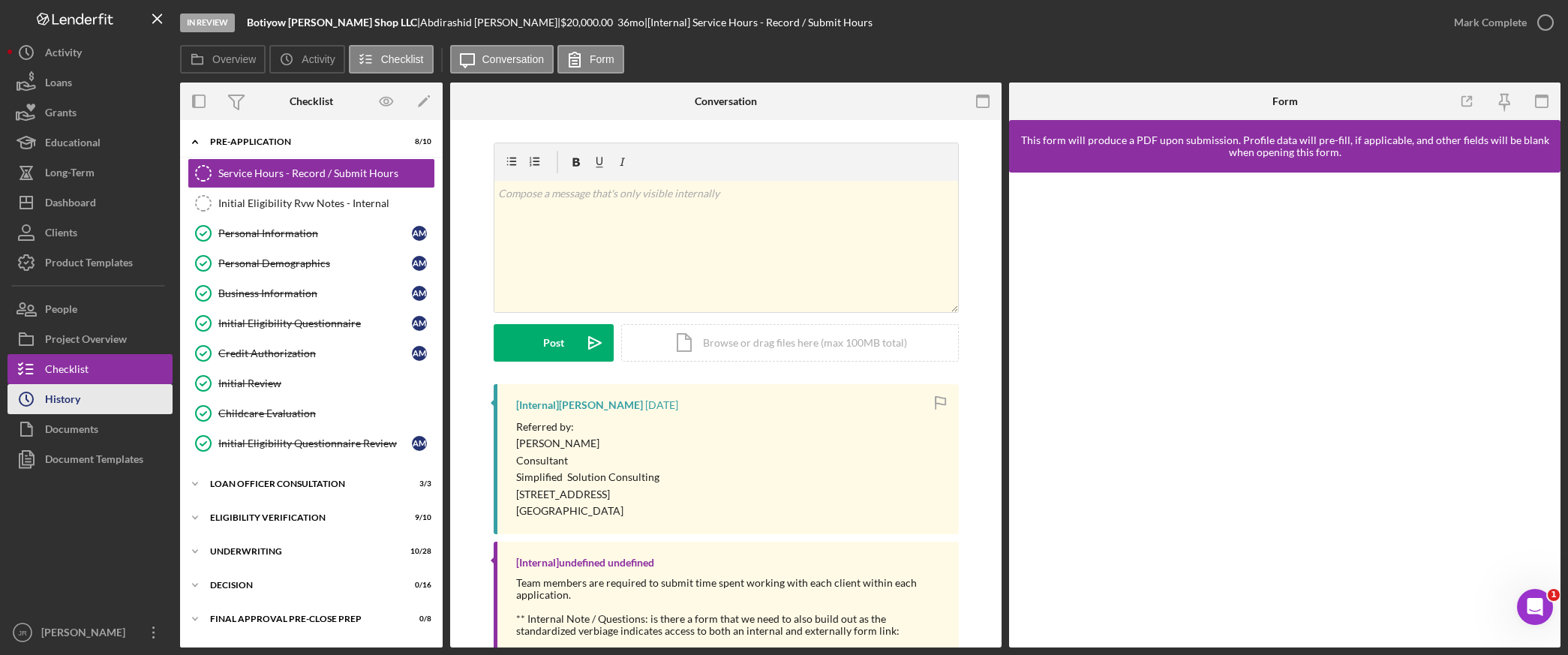
click at [84, 406] on button "Icon/History History" at bounding box center [90, 399] width 165 height 30
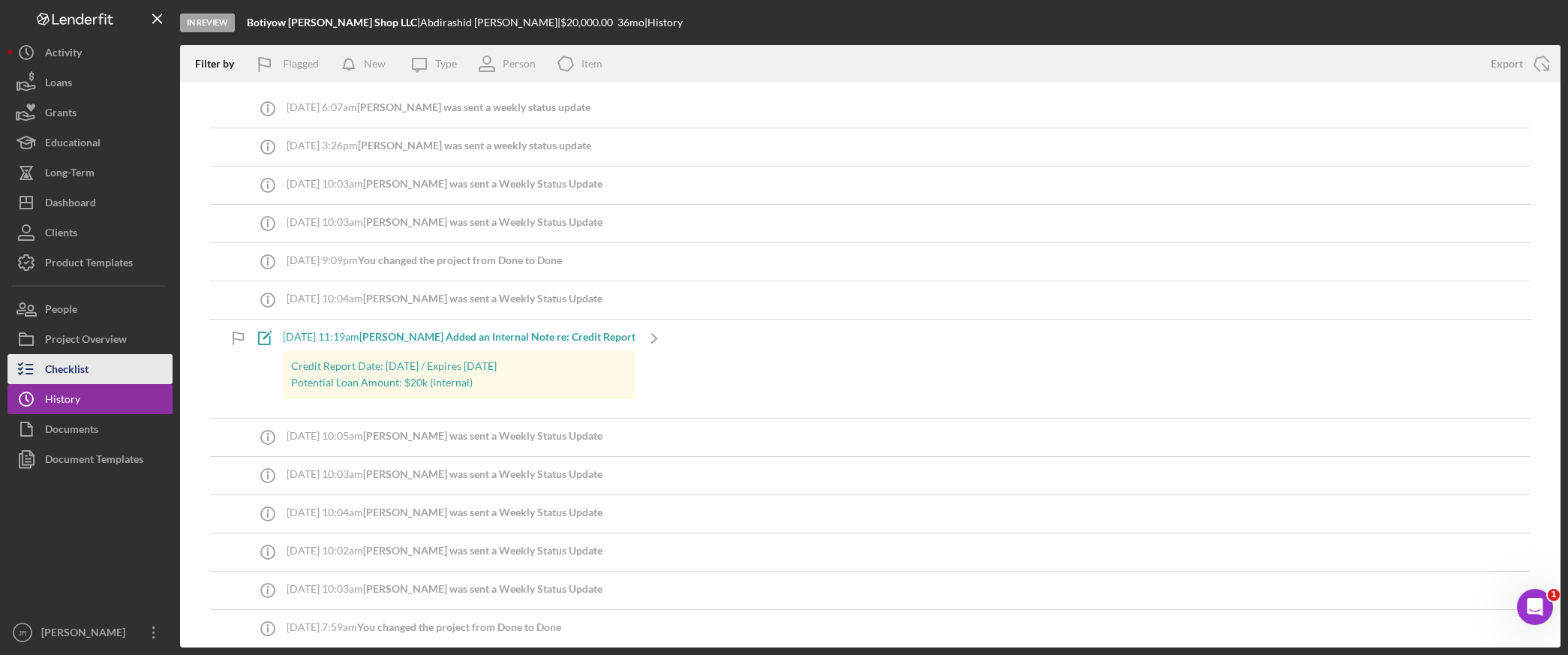
click at [76, 369] on div "Checklist" at bounding box center [67, 370] width 44 height 34
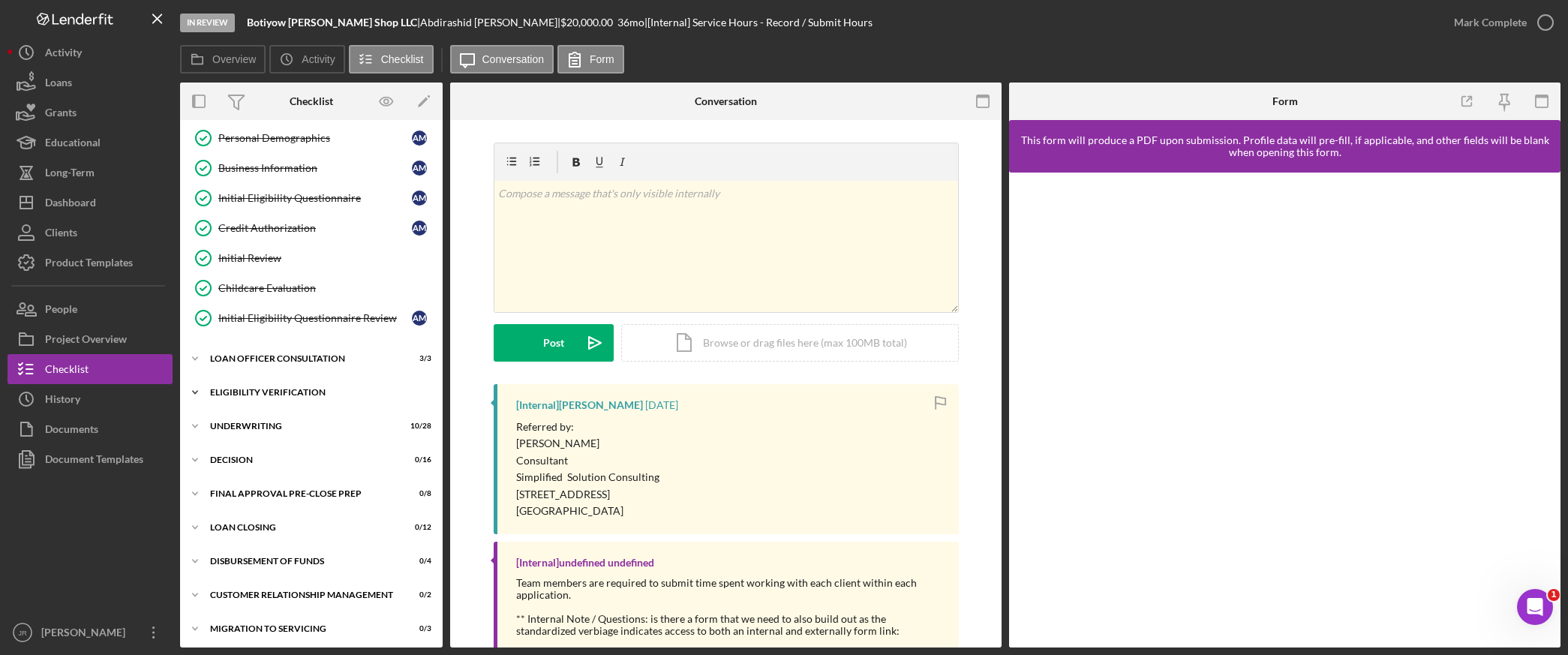
scroll to position [131, 0]
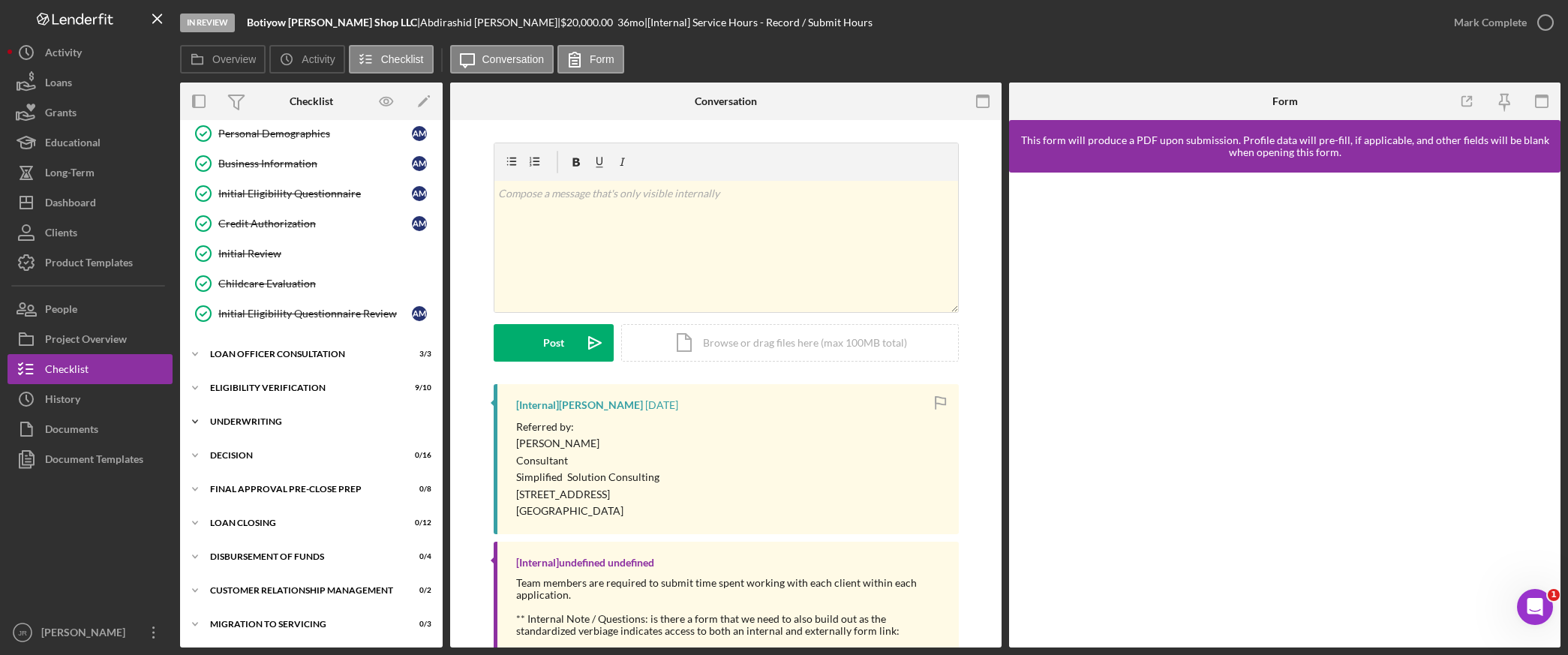
click at [237, 423] on div "Underwriting" at bounding box center [317, 421] width 214 height 9
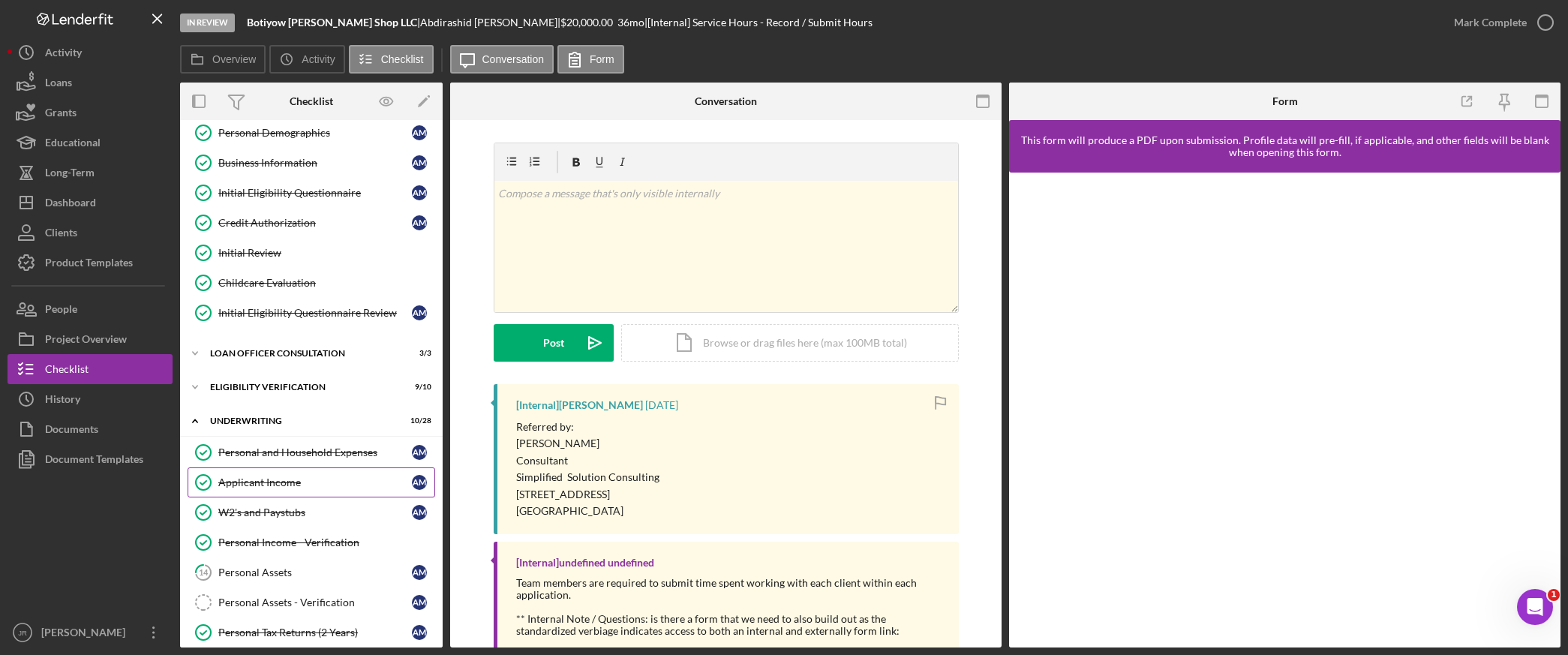
click at [272, 482] on div "Applicant Income" at bounding box center [314, 482] width 193 height 12
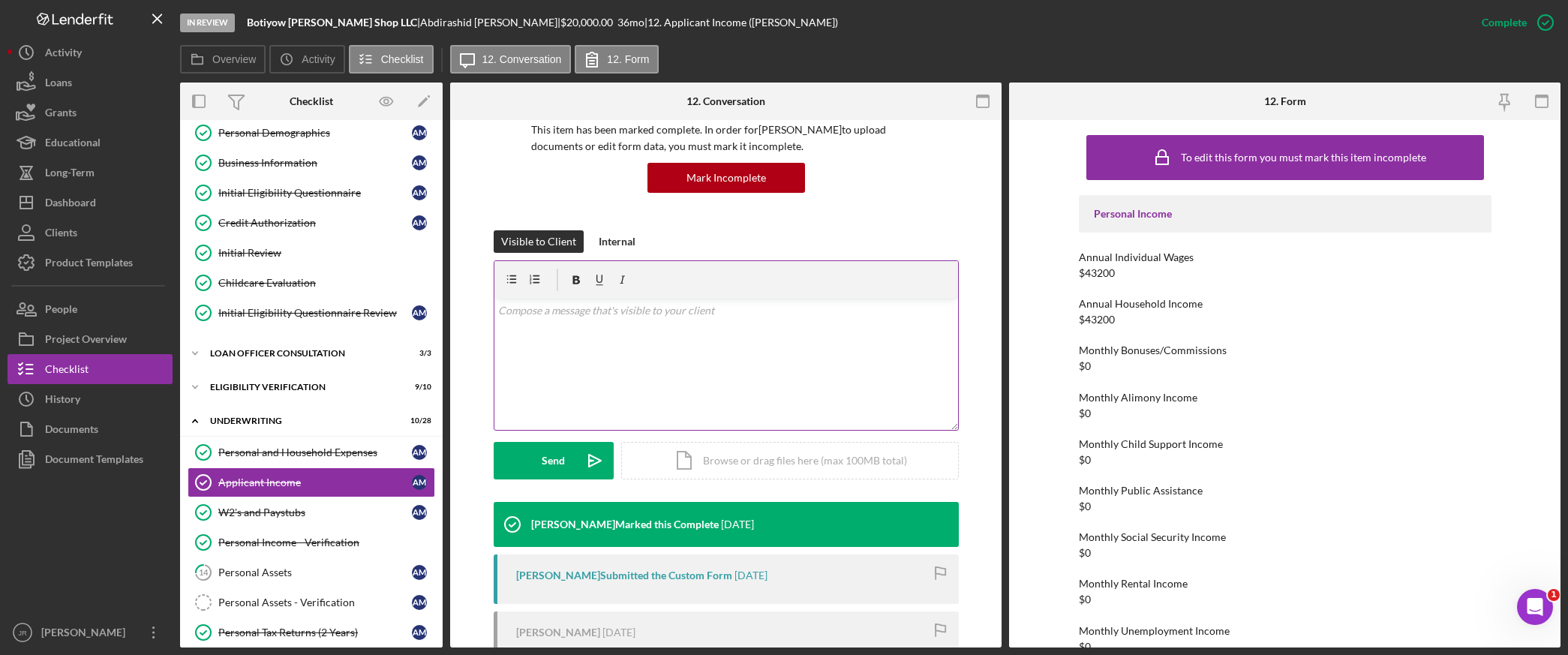
scroll to position [318, 0]
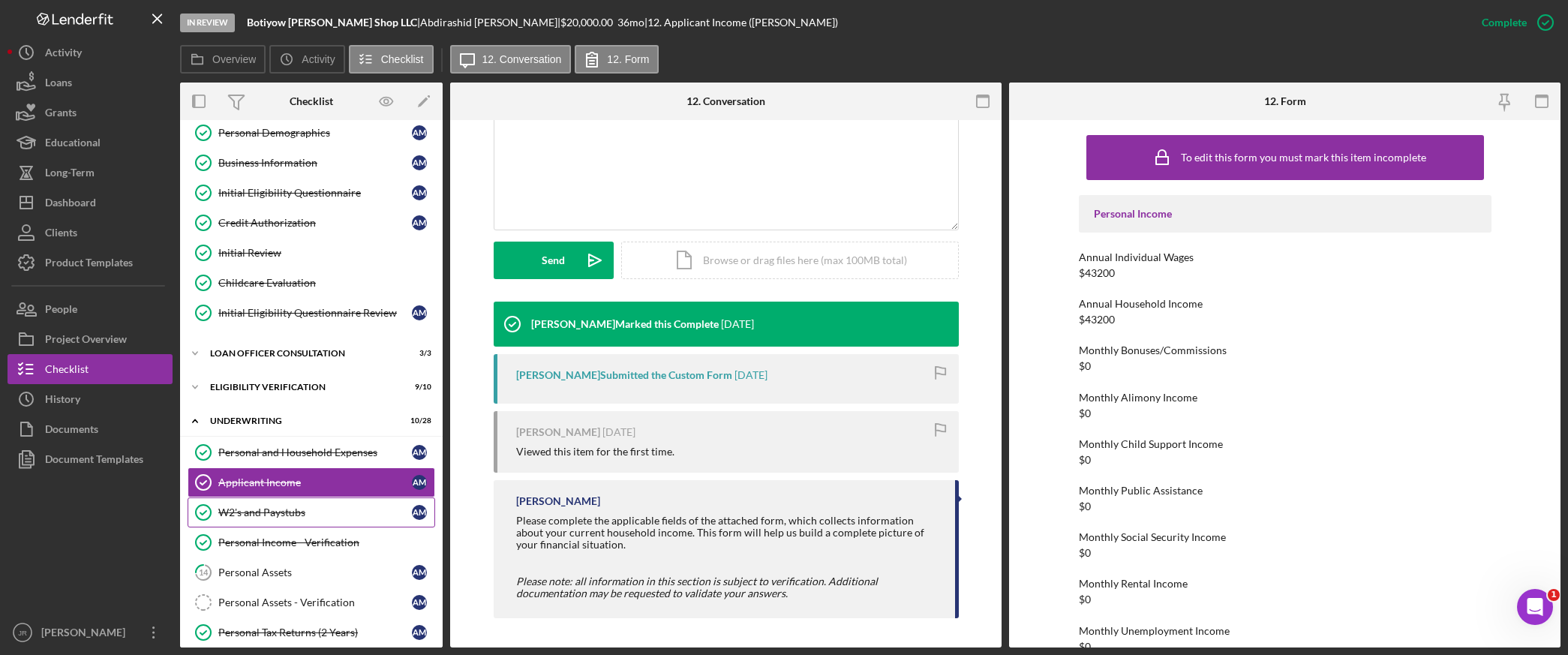
click at [294, 504] on link "W2's and Paystubs W2's and Paystubs A M" at bounding box center [311, 512] width 248 height 30
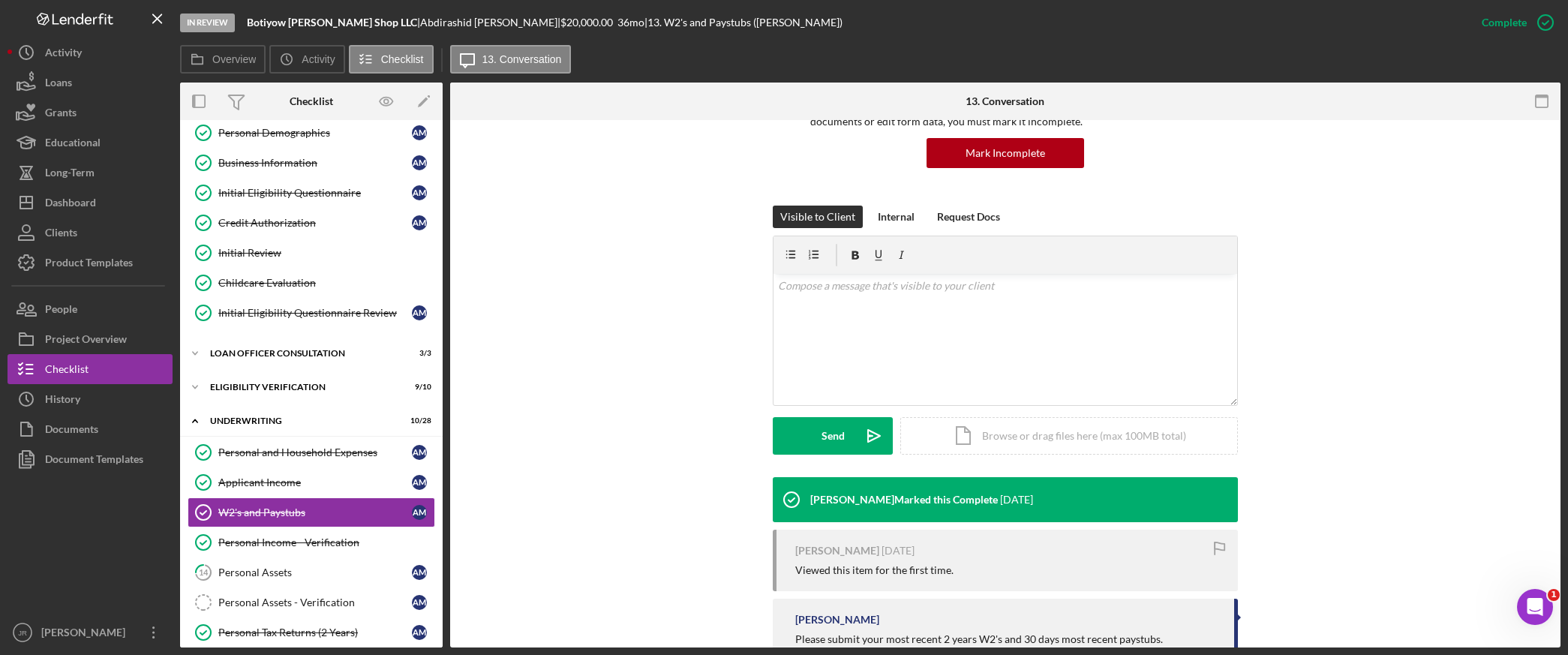
scroll to position [250, 0]
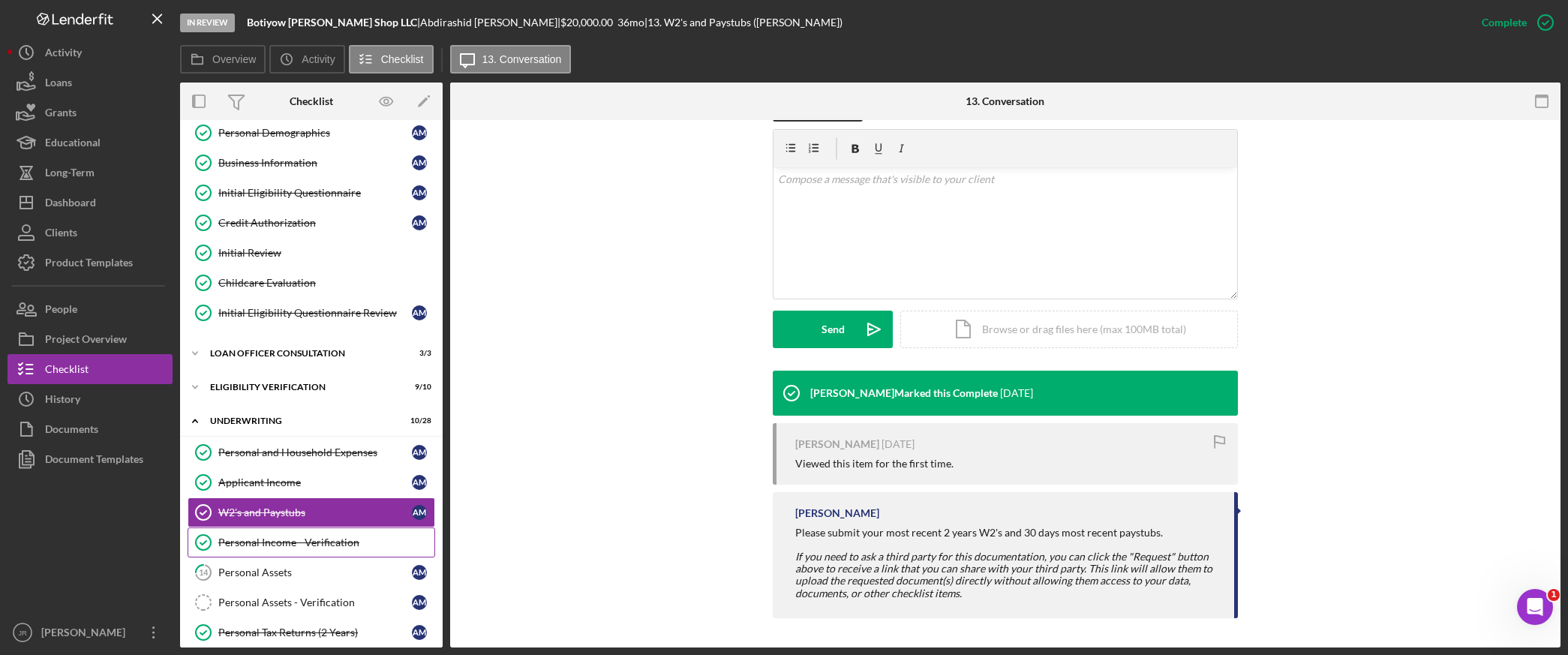
click at [287, 537] on div "Personal Income - Verification" at bounding box center [326, 542] width 216 height 12
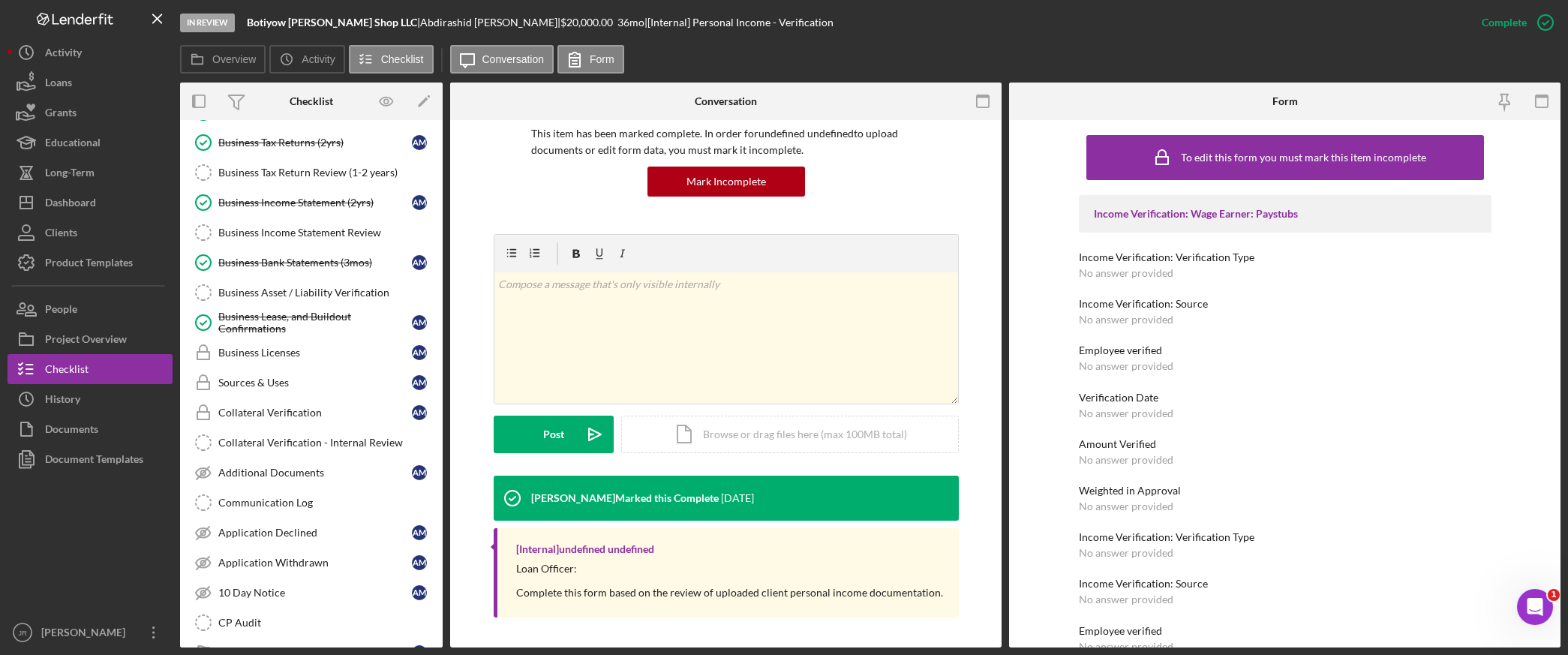
scroll to position [734, 0]
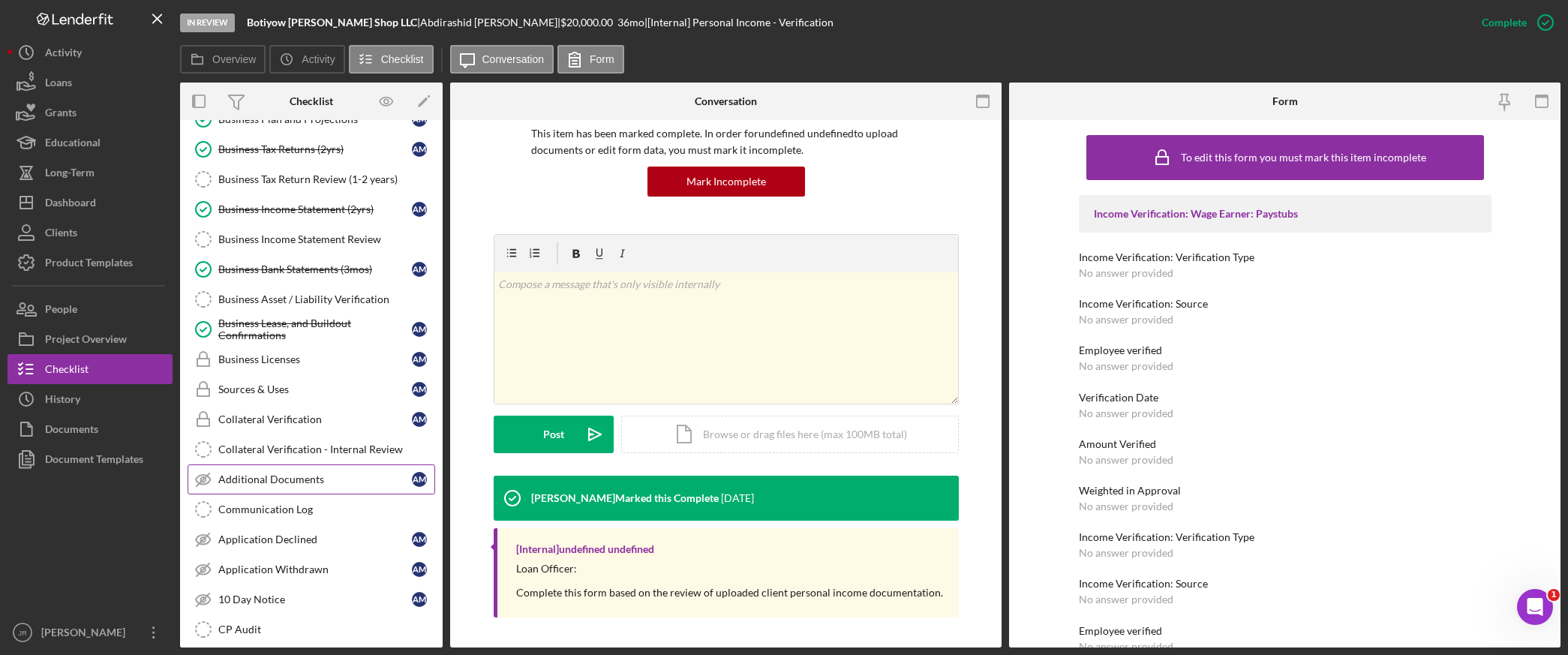
click at [272, 474] on link "Additional Documents Additional Documents A M" at bounding box center [311, 479] width 248 height 30
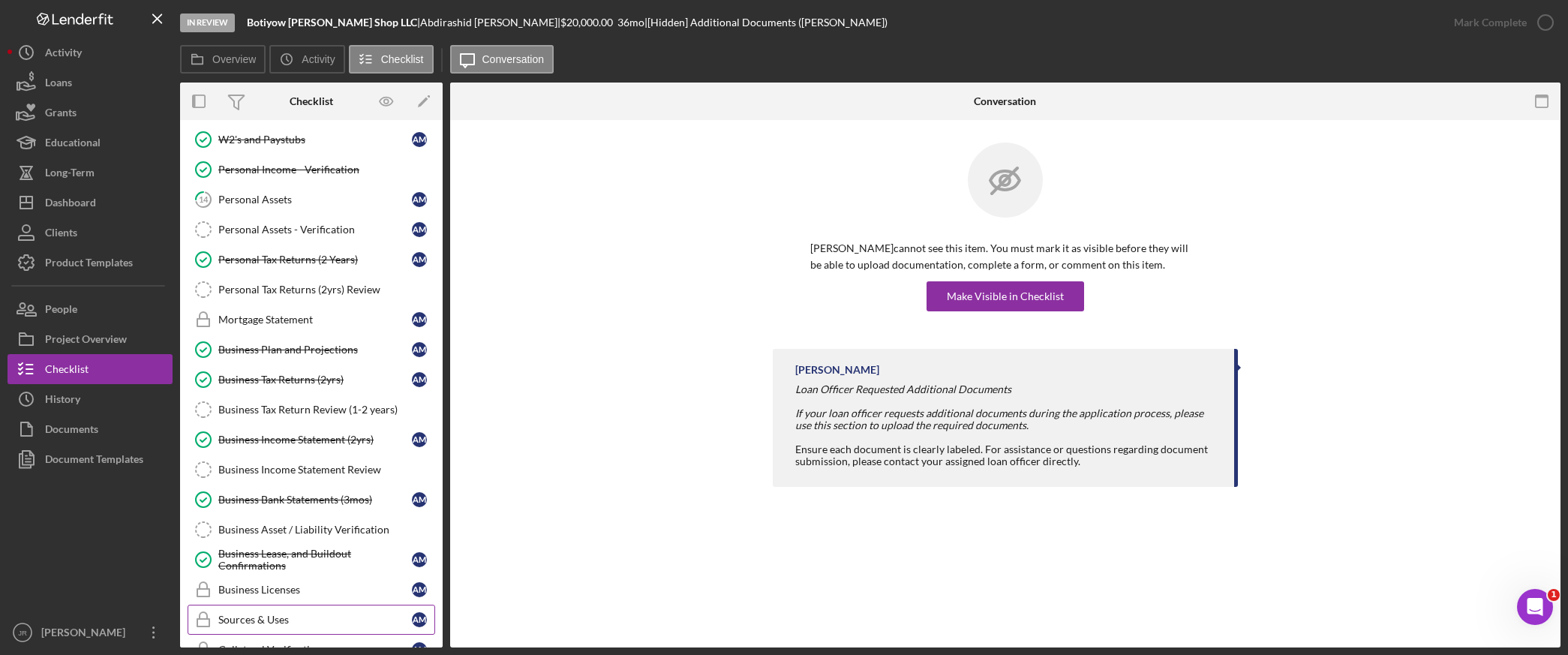
scroll to position [484, 0]
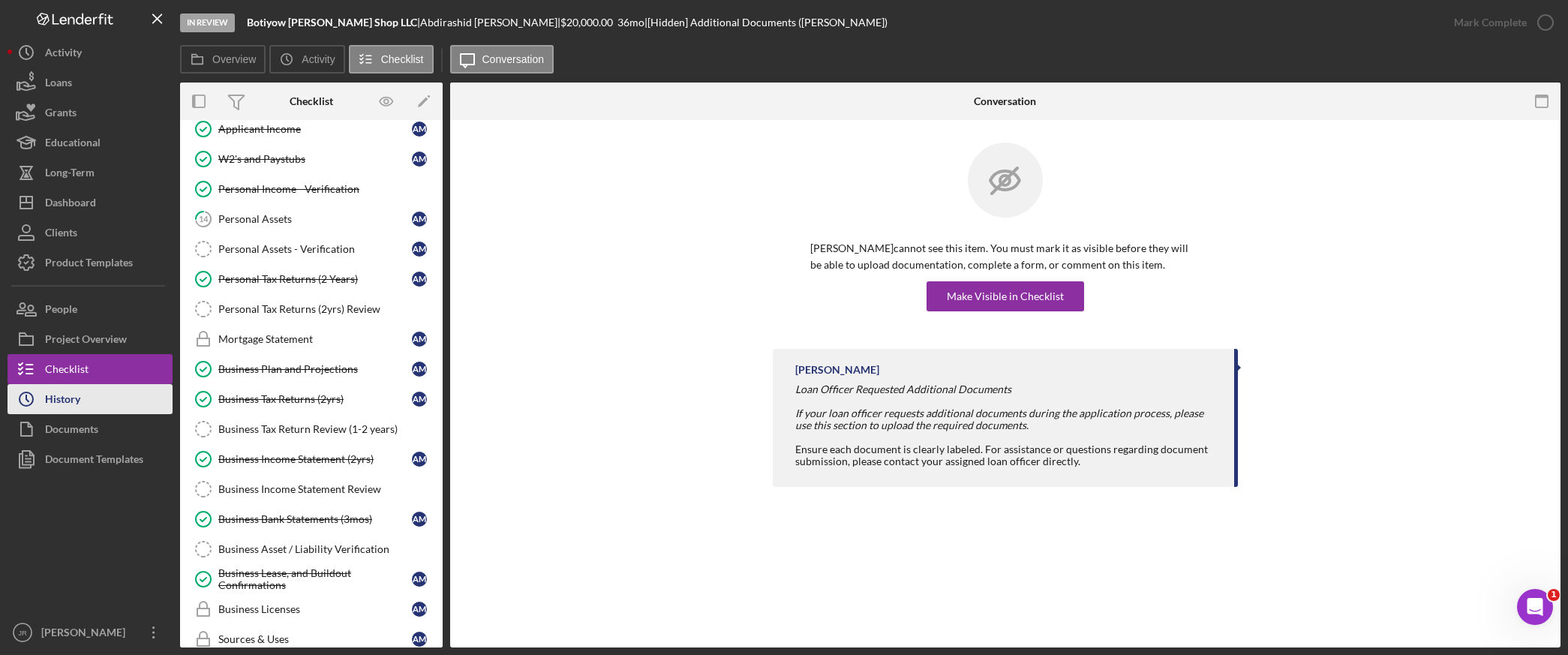
click at [72, 395] on div "History" at bounding box center [63, 401] width 35 height 34
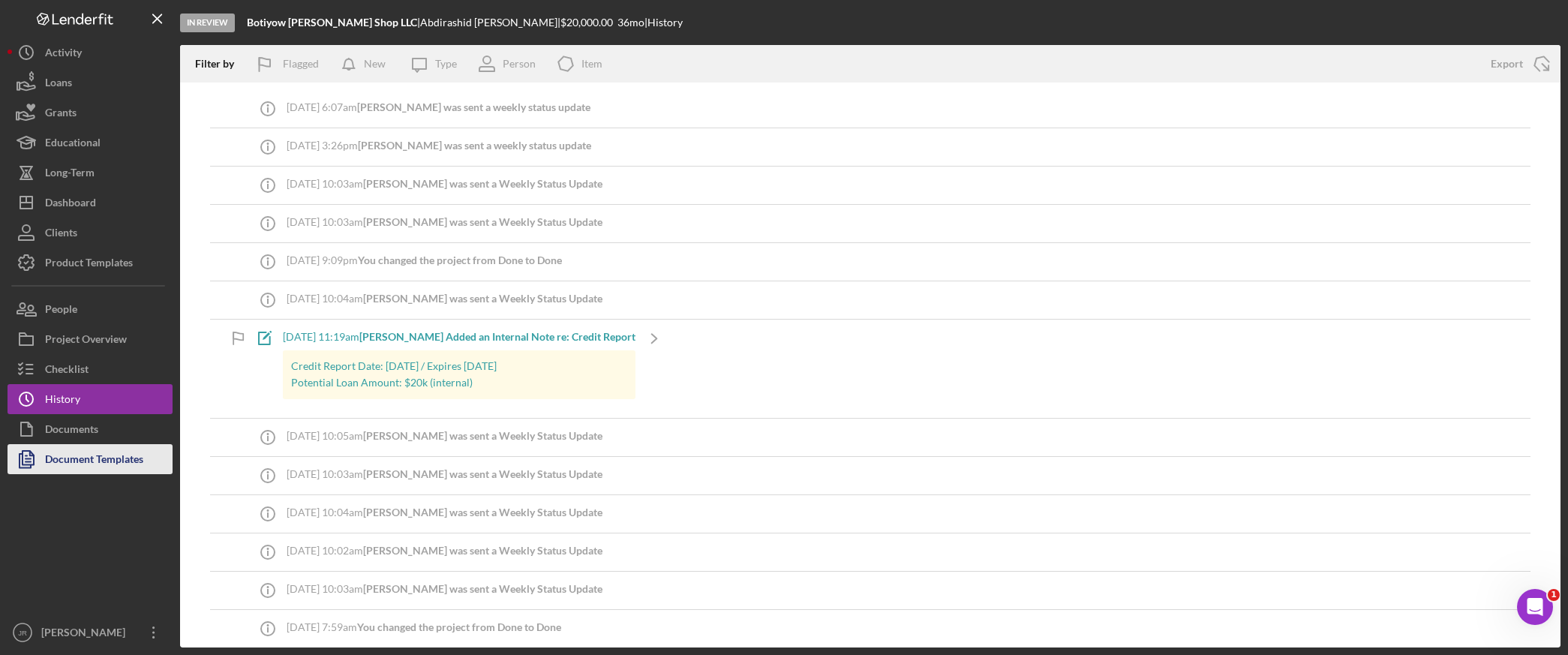
click at [23, 444] on icon "button" at bounding box center [26, 459] width 38 height 38
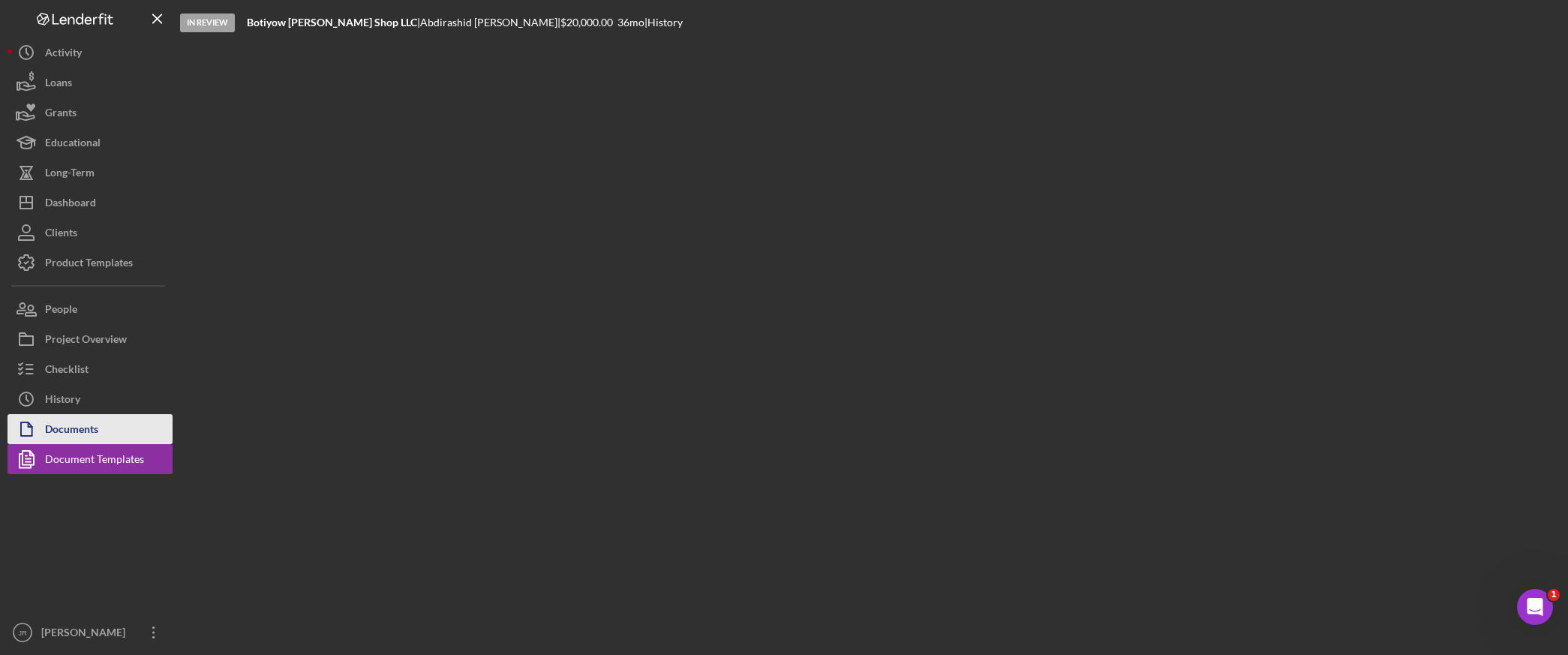
click at [40, 428] on icon "button" at bounding box center [26, 430] width 38 height 38
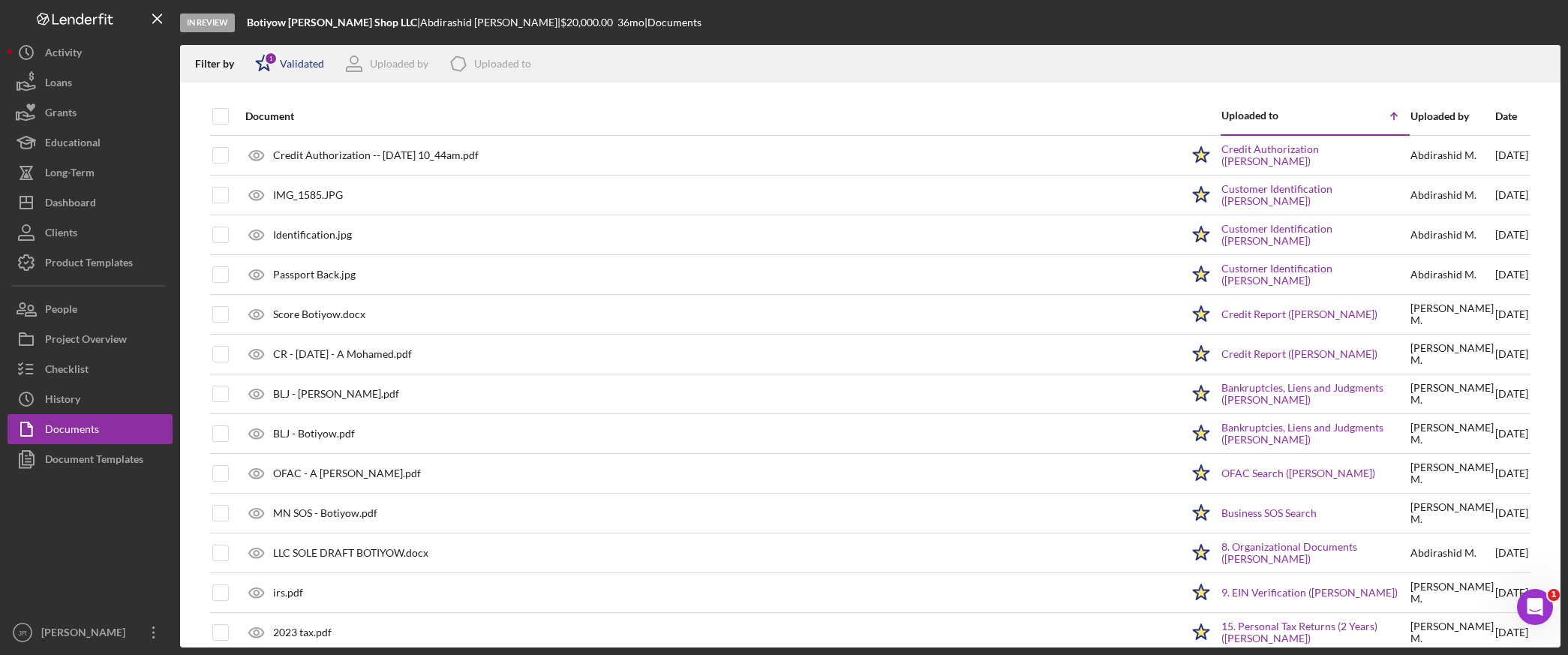
click at [286, 58] on div "Validated" at bounding box center [302, 63] width 44 height 12
click at [267, 123] on input "checkbox" at bounding box center [263, 119] width 15 height 15
checkbox input "false"
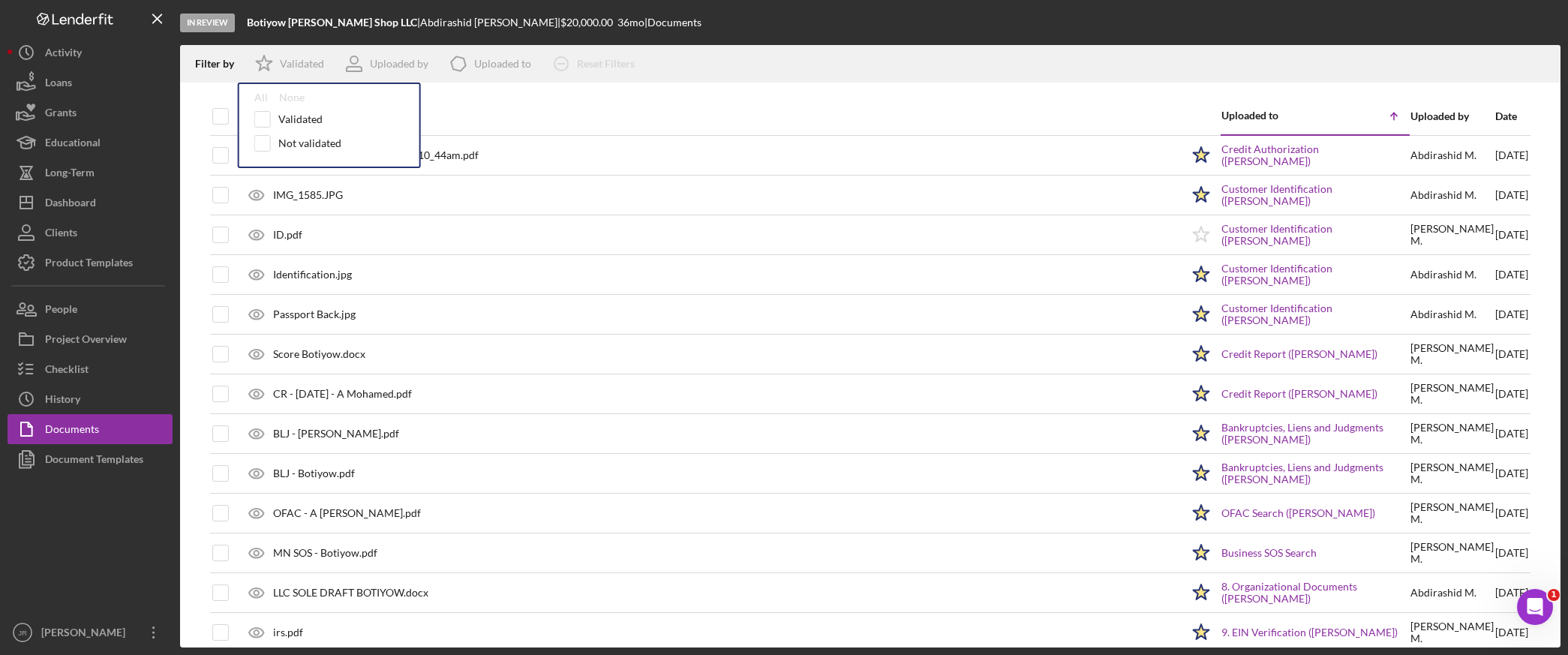
click at [830, 68] on div "Filter by Icon/Star Validated All None Validated Not validated Uploaded by Icon…" at bounding box center [870, 64] width 1380 height 38
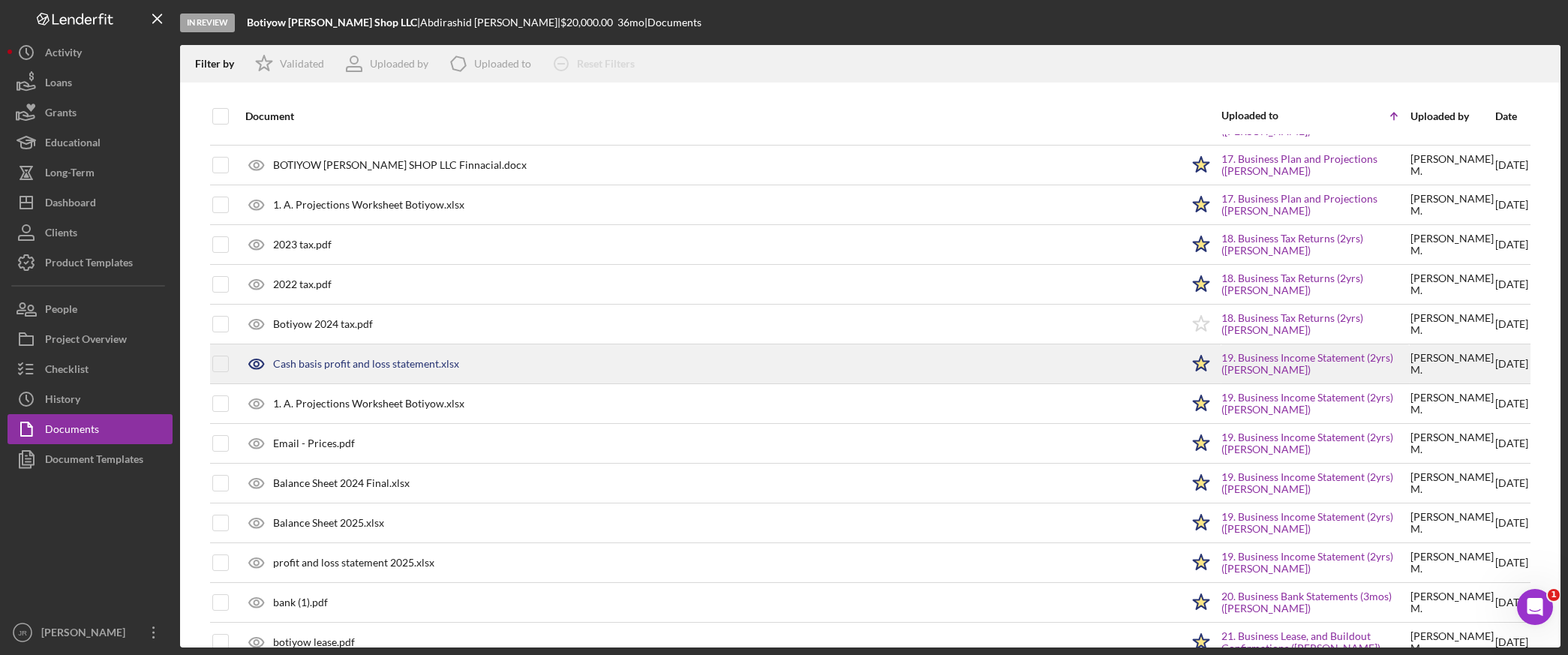
scroll to position [698, 0]
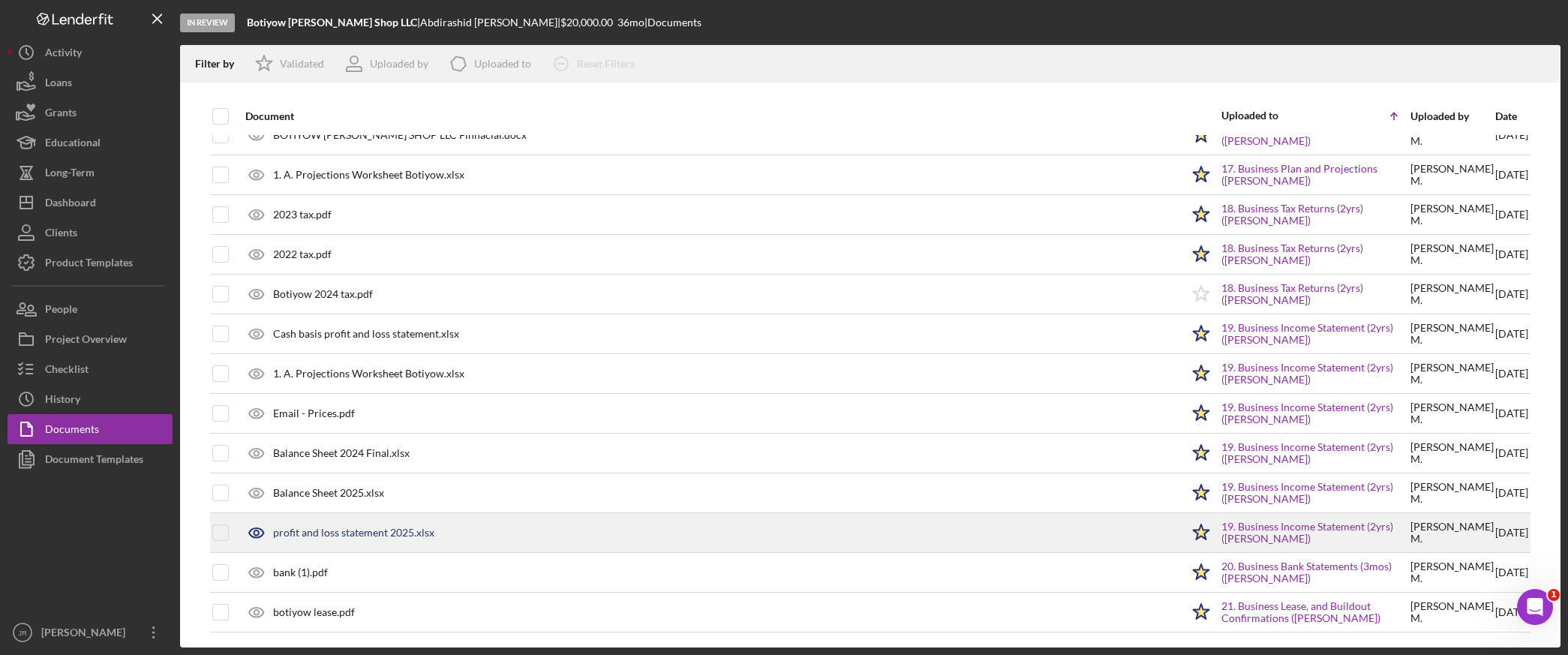
click at [385, 532] on div "profit and loss statement 2025.xlsx" at bounding box center [354, 532] width 161 height 12
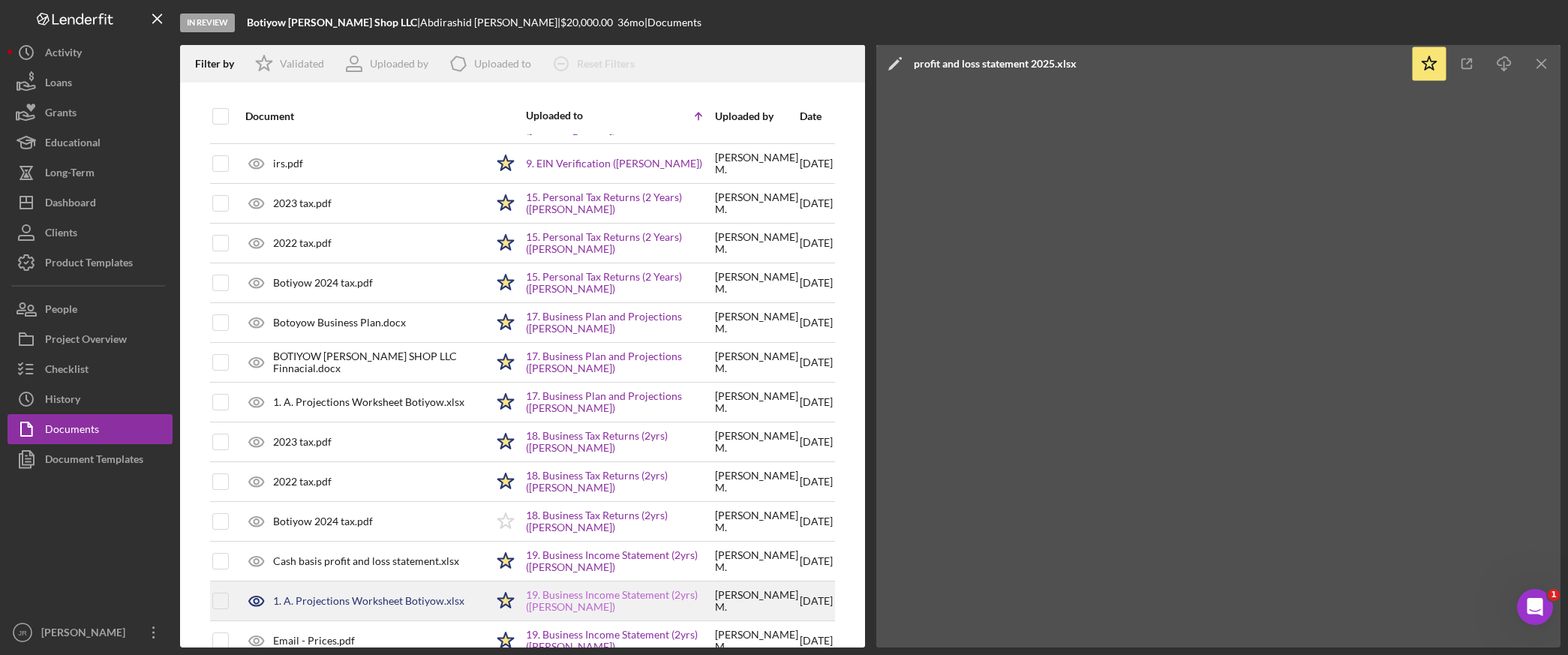
scroll to position [447, 0]
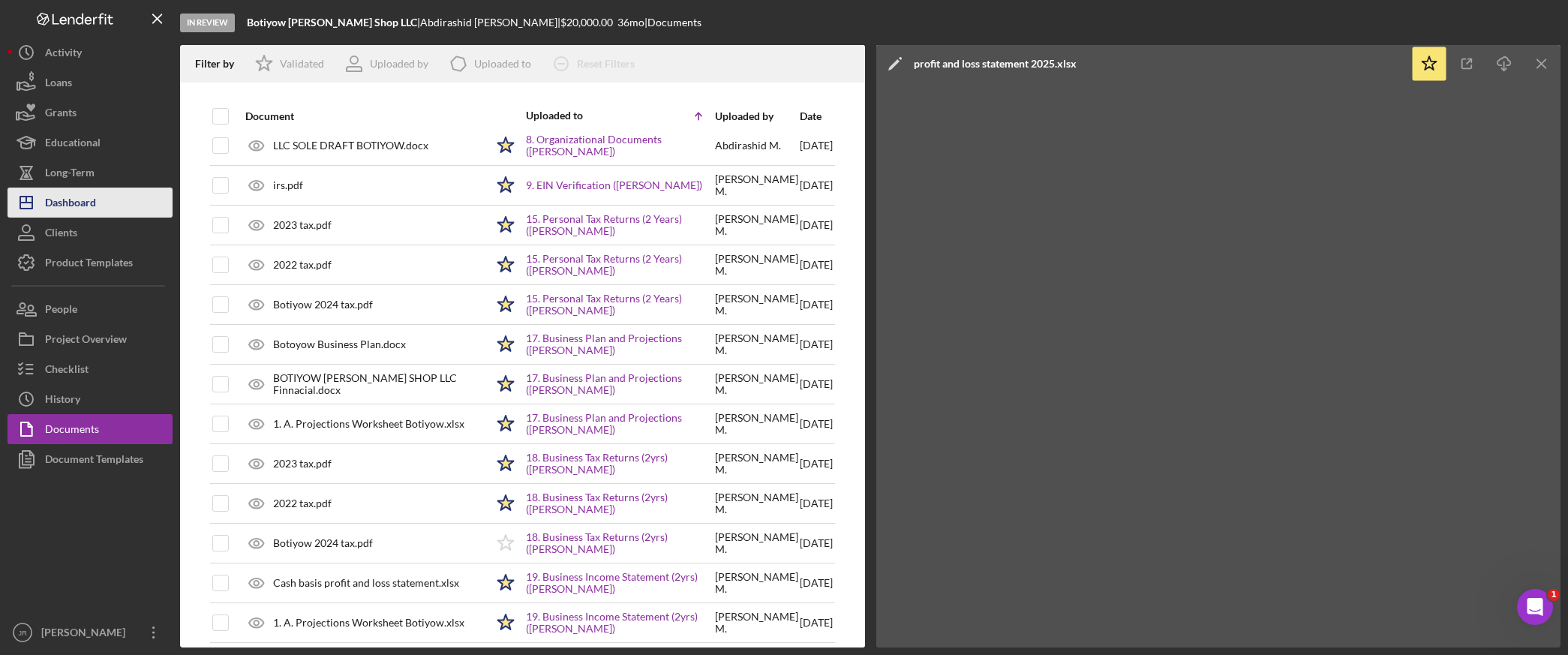
click at [75, 213] on div "Dashboard" at bounding box center [71, 204] width 51 height 34
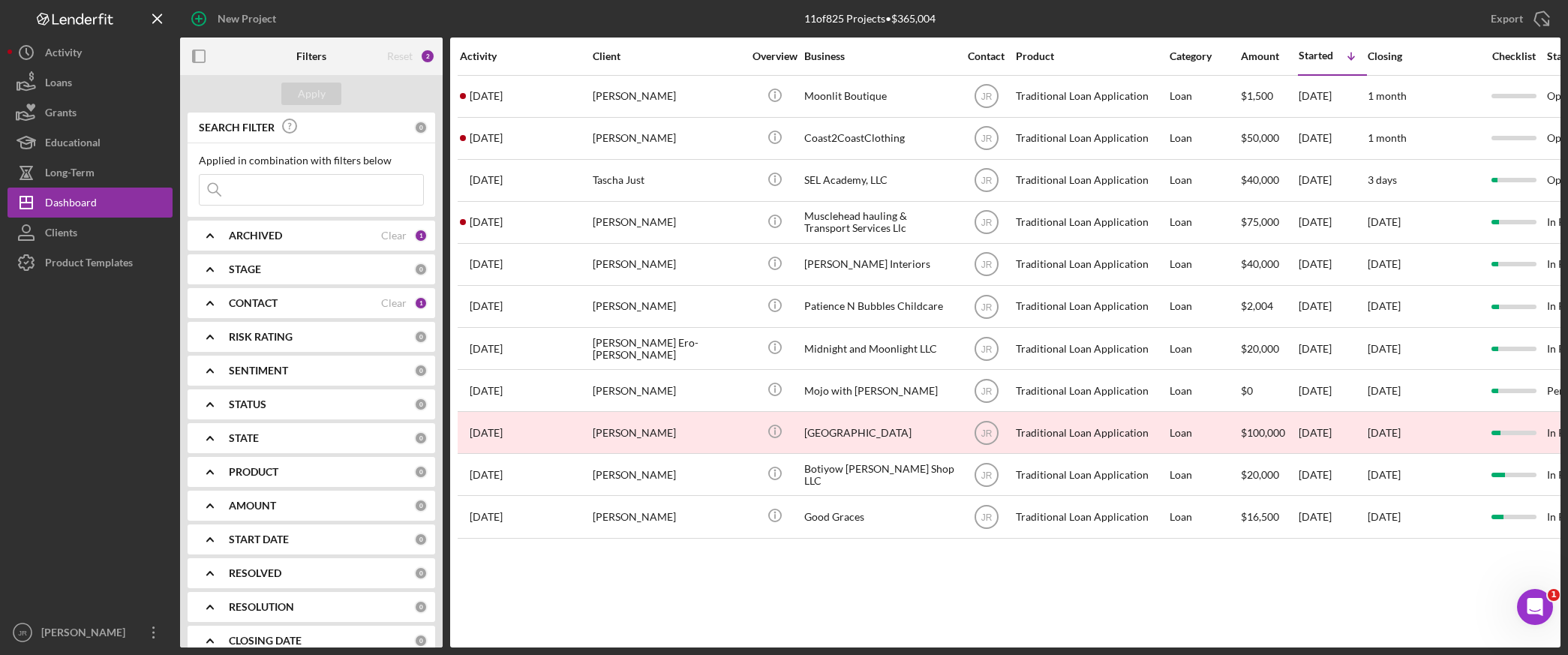
click at [206, 304] on icon "Icon/Expander" at bounding box center [210, 304] width 38 height 38
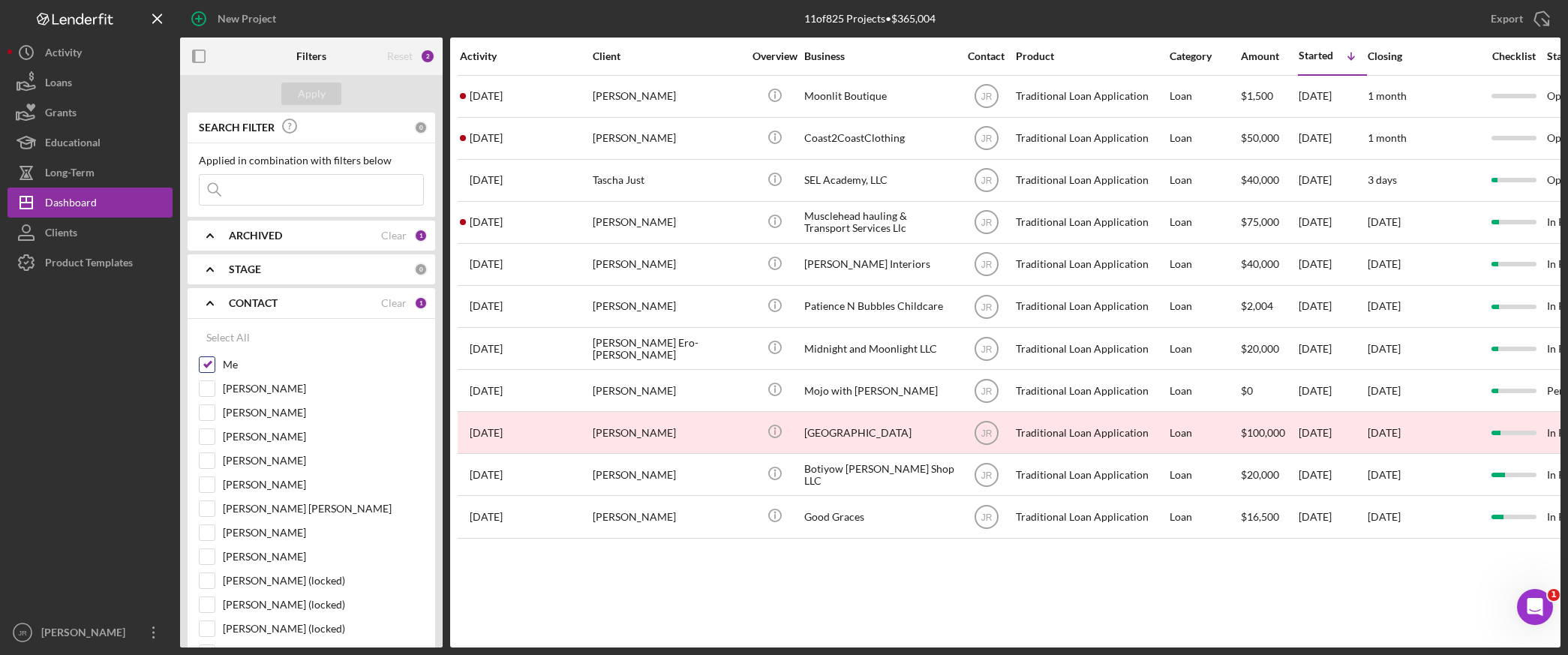
click at [207, 361] on input "Me" at bounding box center [207, 365] width 15 height 15
checkbox input "false"
click at [202, 387] on input "[PERSON_NAME]" at bounding box center [207, 388] width 15 height 15
click at [315, 95] on div "Apply" at bounding box center [312, 93] width 28 height 22
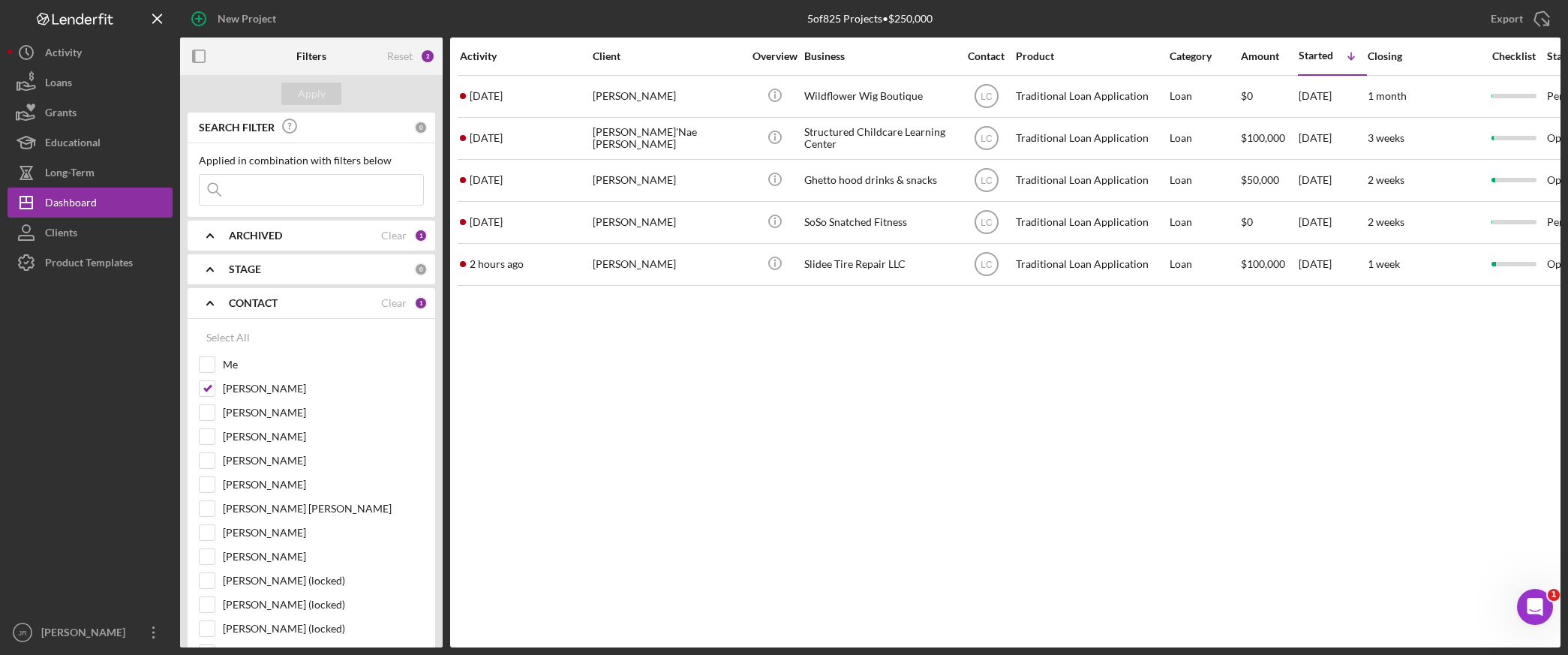
click at [1510, 388] on div "Activity Client Overview Business Contact Product Category Amount Started Icon/…" at bounding box center [1005, 342] width 1110 height 610
click at [685, 446] on div "Activity Client Overview Business Contact Product Category Amount Started Icon/…" at bounding box center [1005, 342] width 1110 height 610
click at [1422, 451] on div "Activity Client Overview Business Contact Product Category Amount Started Icon/…" at bounding box center [1005, 342] width 1110 height 610
click at [200, 381] on input "[PERSON_NAME]" at bounding box center [207, 388] width 15 height 15
checkbox input "false"
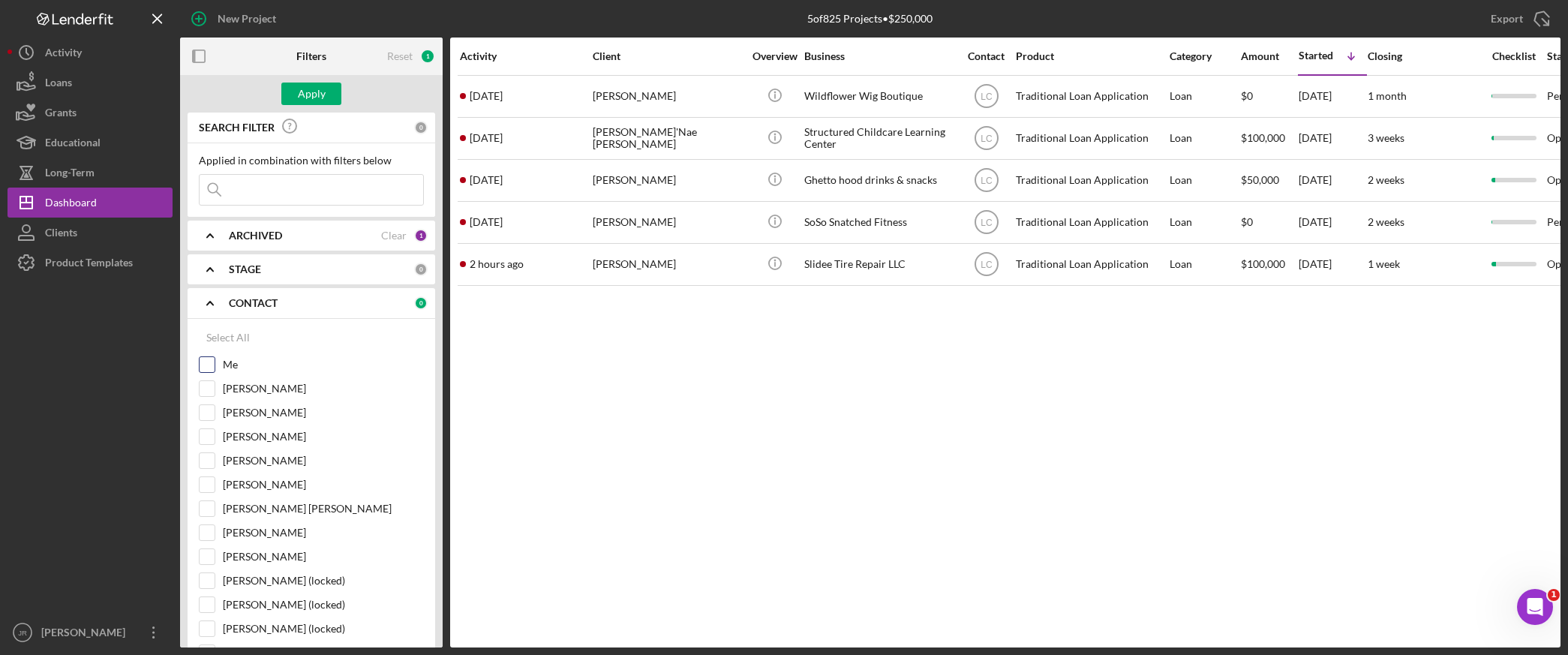
click at [210, 357] on input "Me" at bounding box center [207, 365] width 15 height 15
checkbox input "true"
click at [308, 91] on div "Apply" at bounding box center [312, 93] width 28 height 22
